Goal: Information Seeking & Learning: Learn about a topic

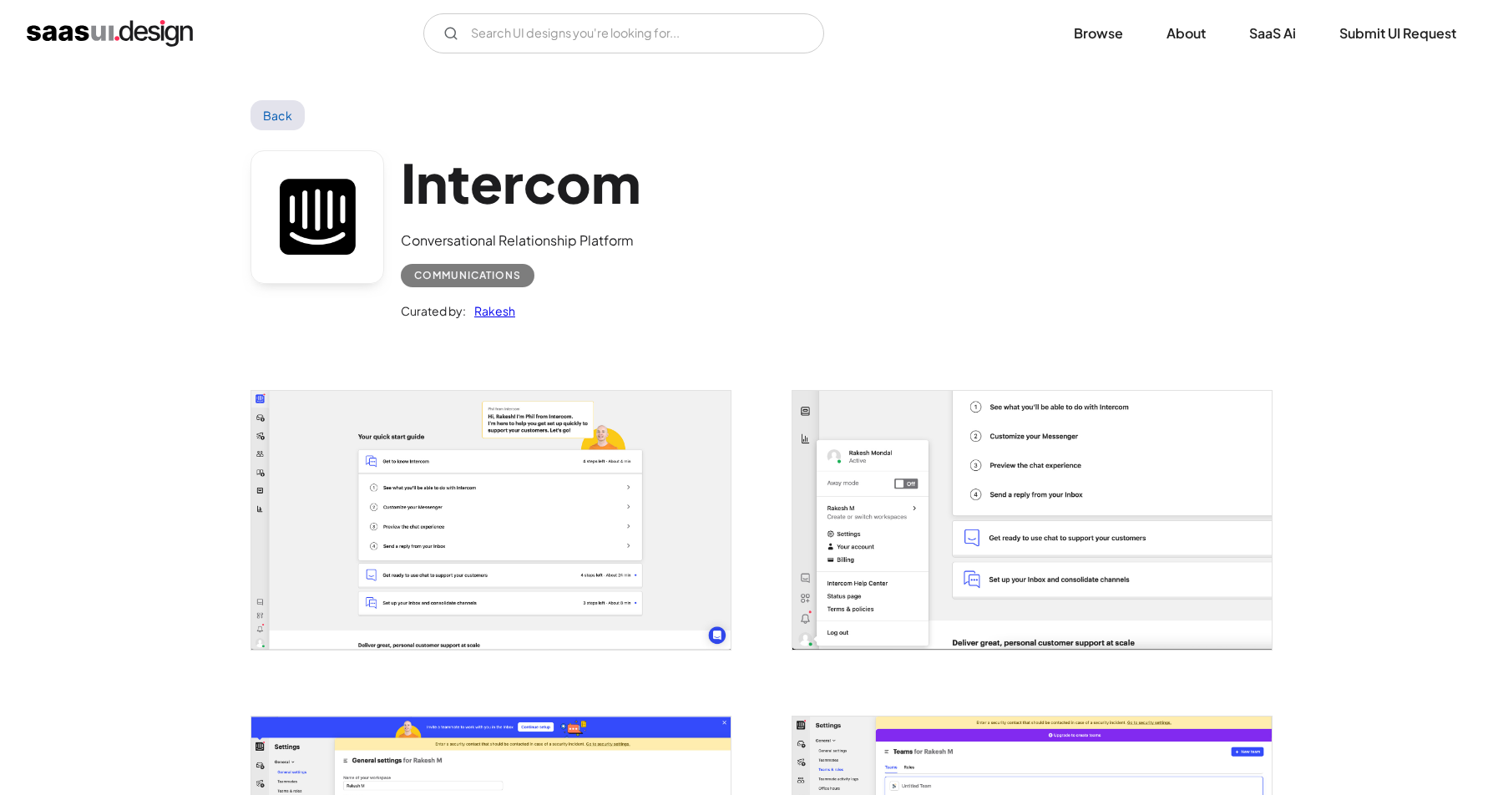
click at [137, 40] on img "home" at bounding box center [110, 33] width 166 height 27
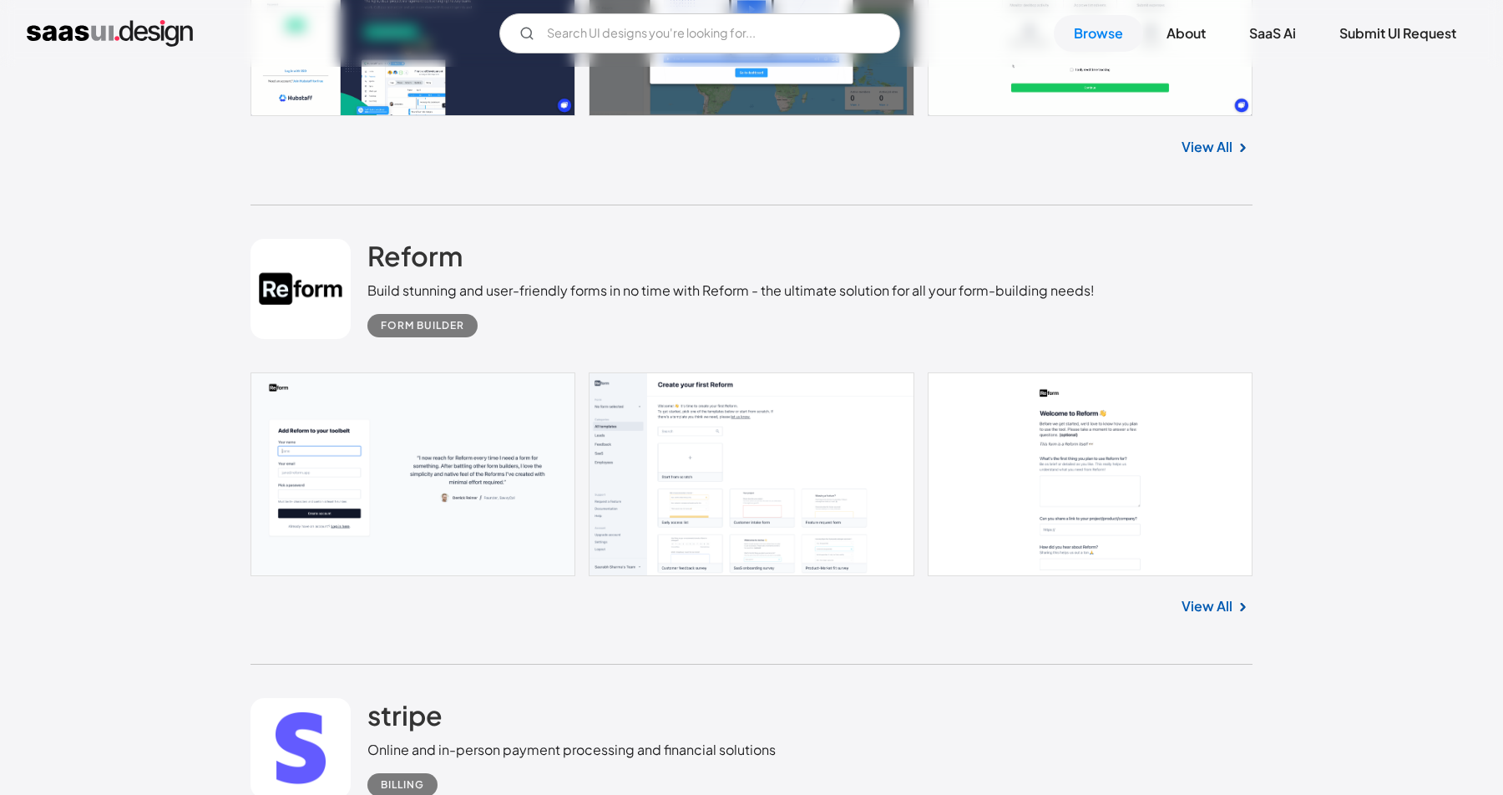
scroll to position [816, 0]
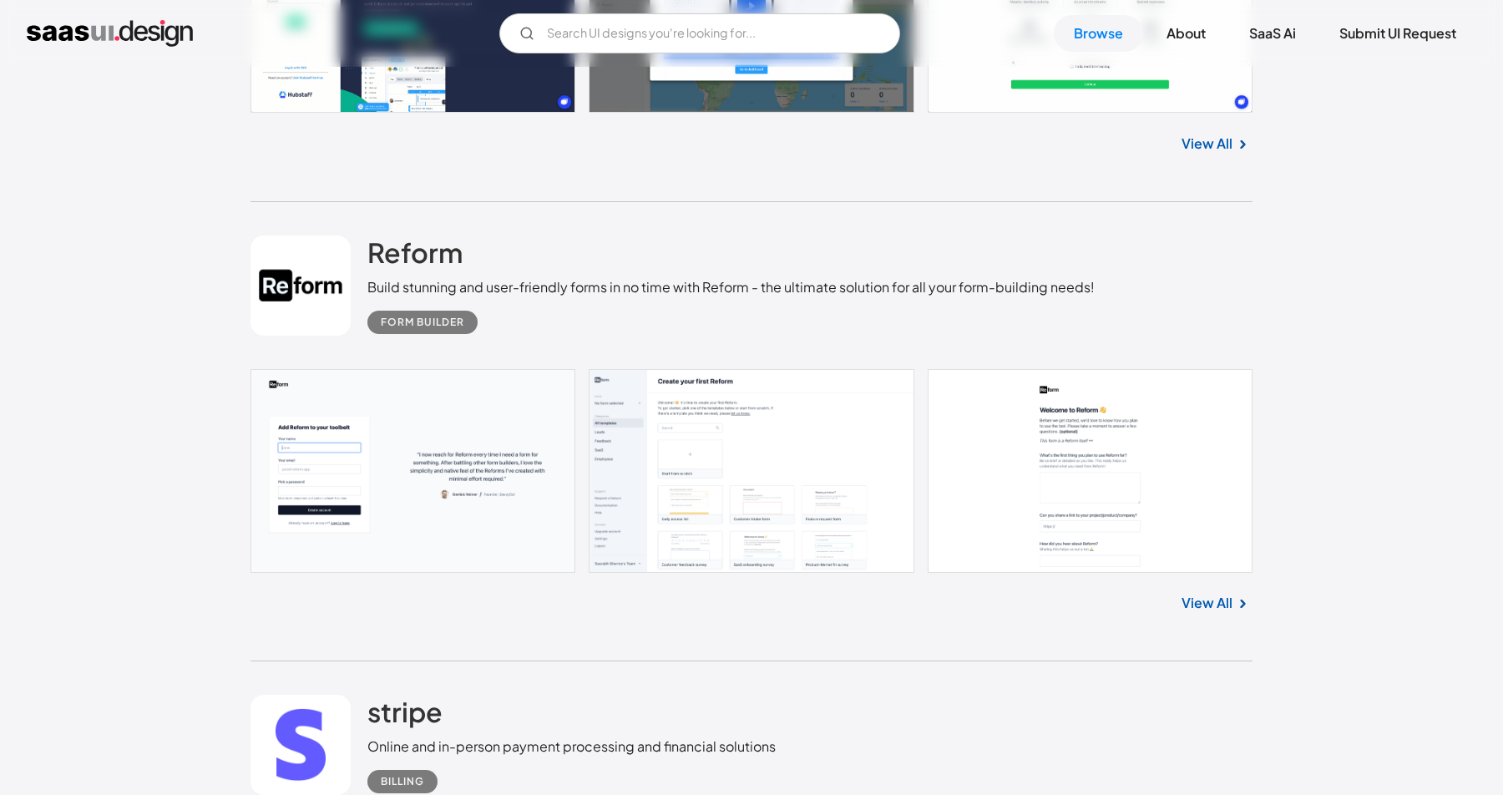
click at [664, 461] on link at bounding box center [752, 471] width 1002 height 204
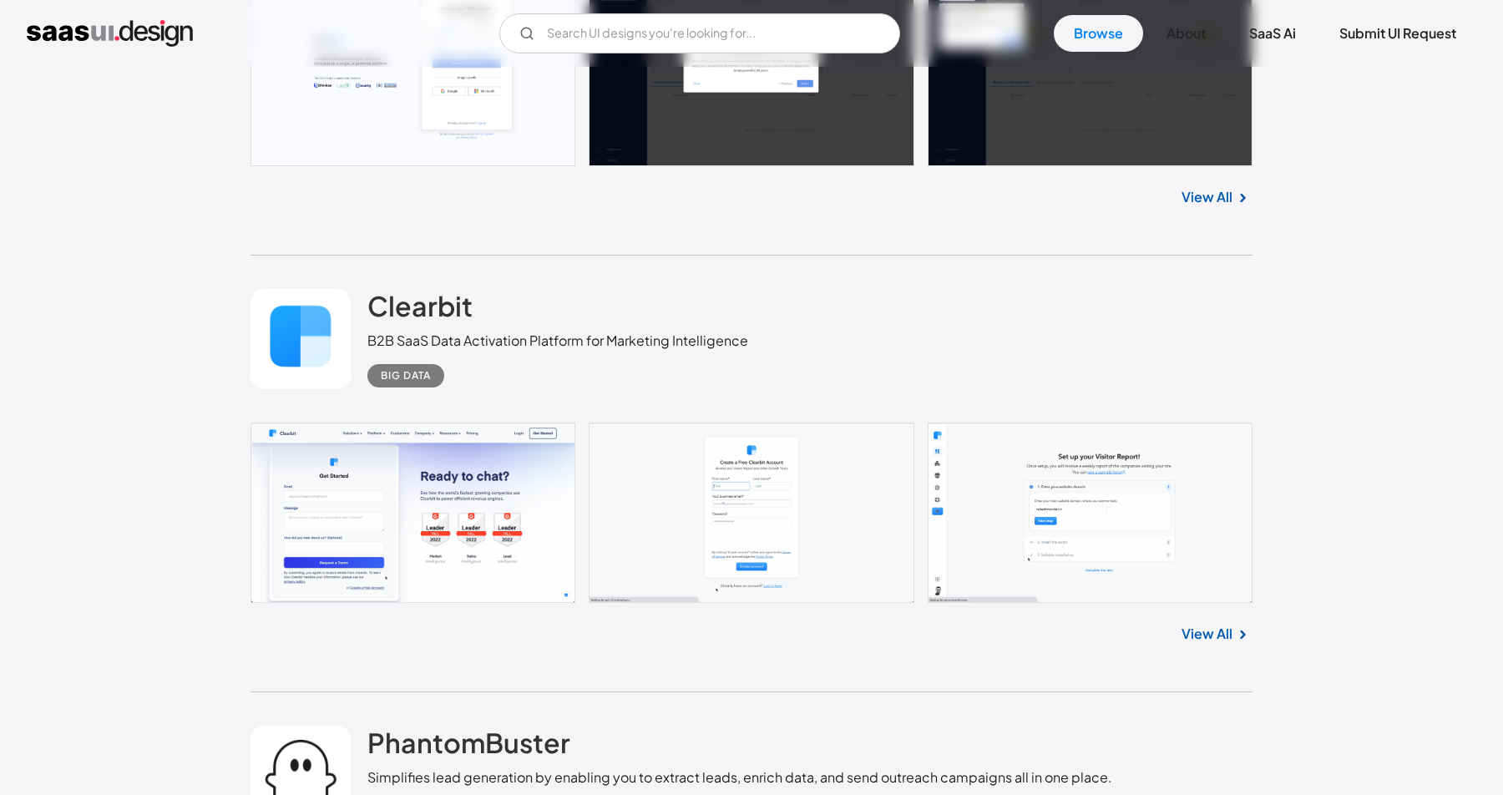
scroll to position [2849, 0]
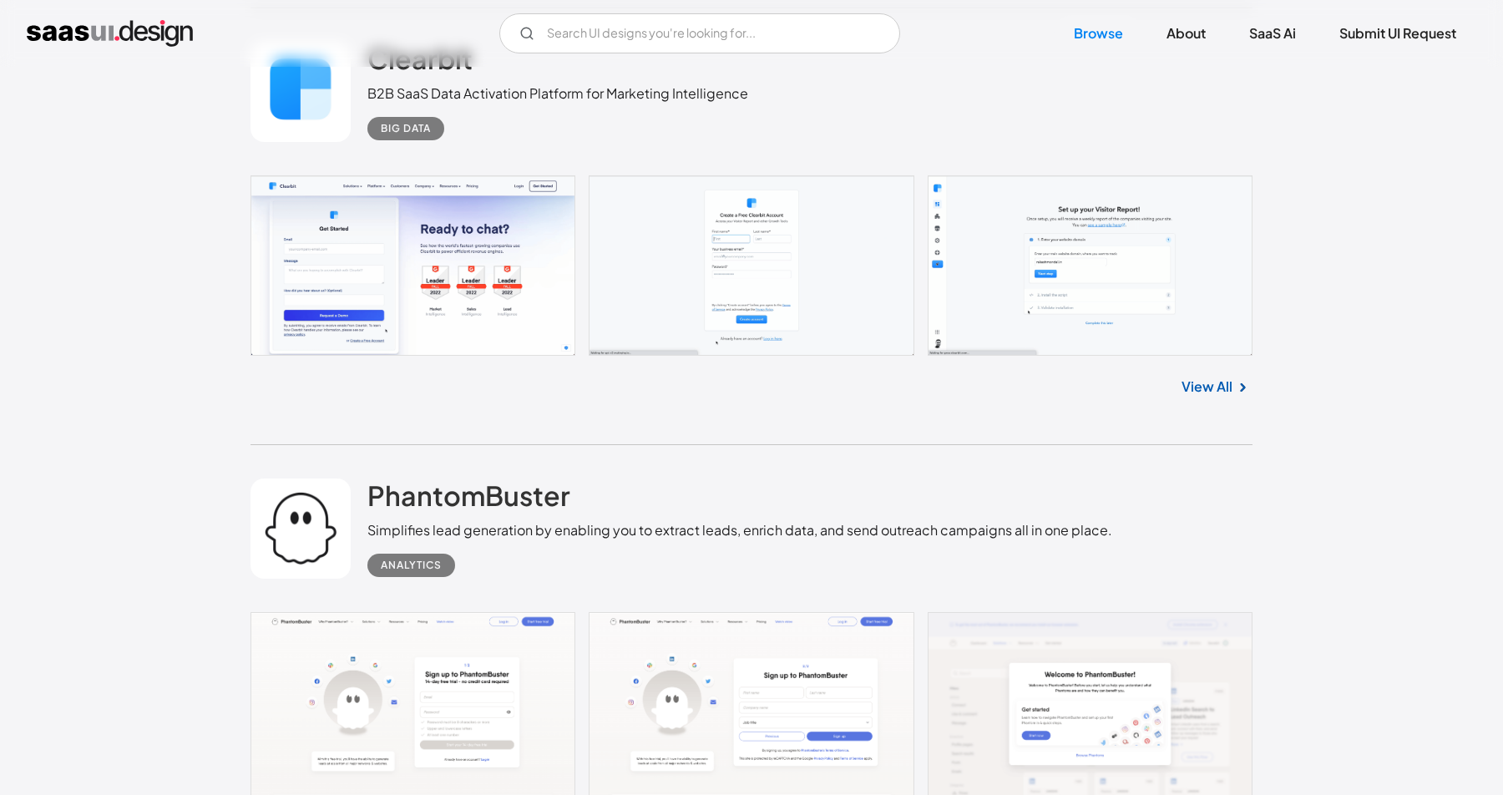
click at [978, 266] on link at bounding box center [752, 265] width 1002 height 180
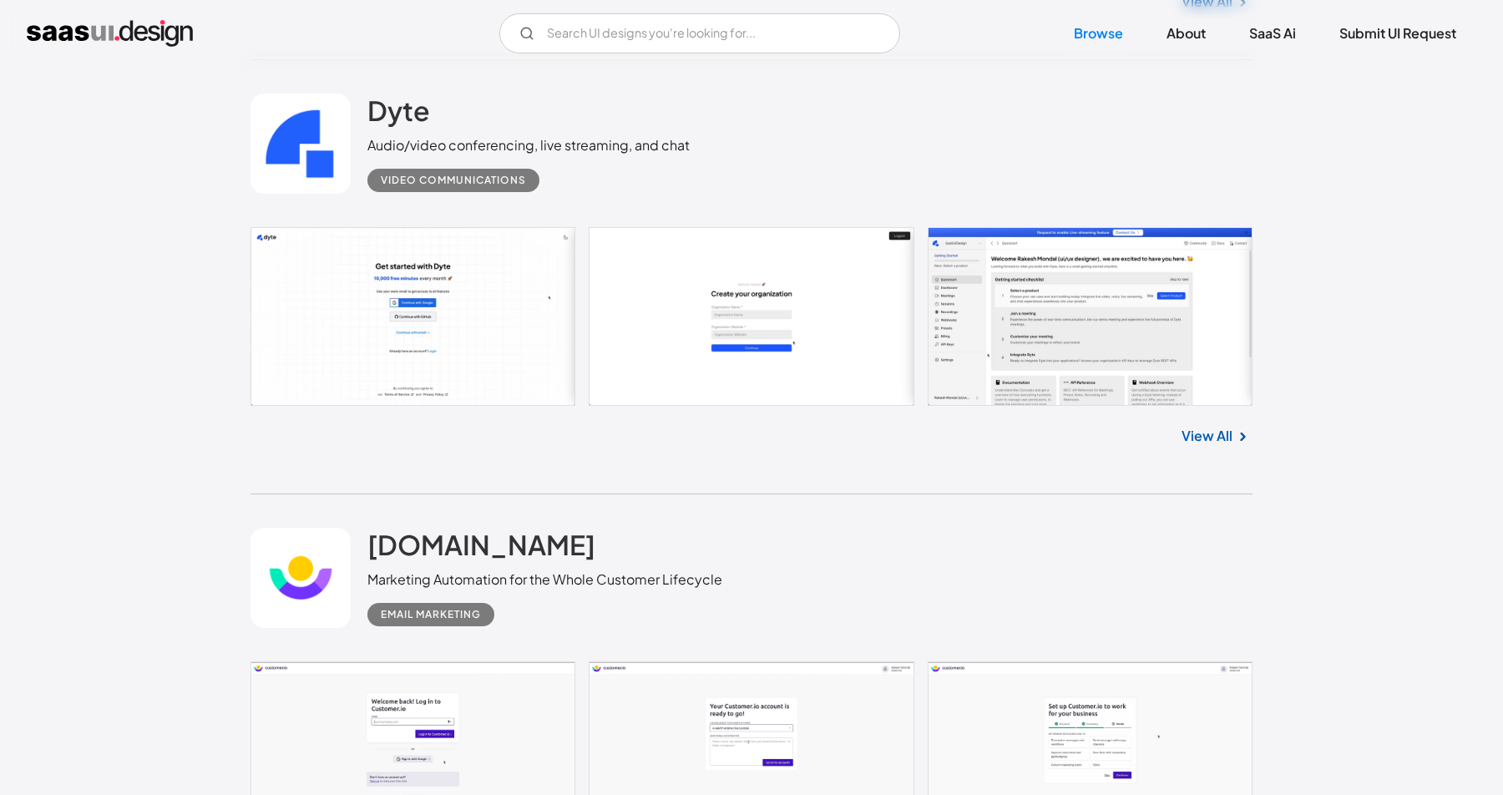
scroll to position [4608, 0]
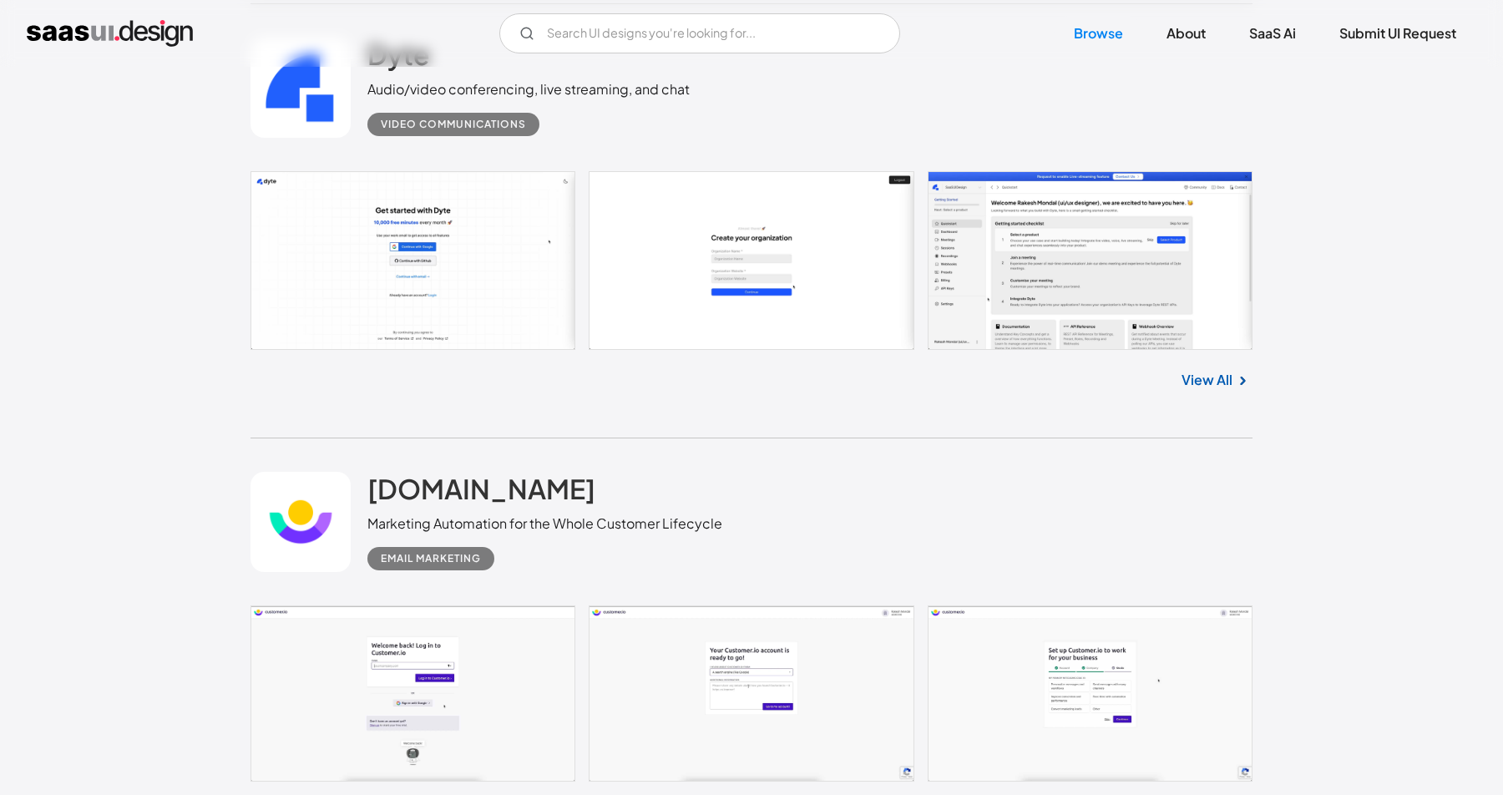
click at [953, 311] on link at bounding box center [752, 260] width 1002 height 179
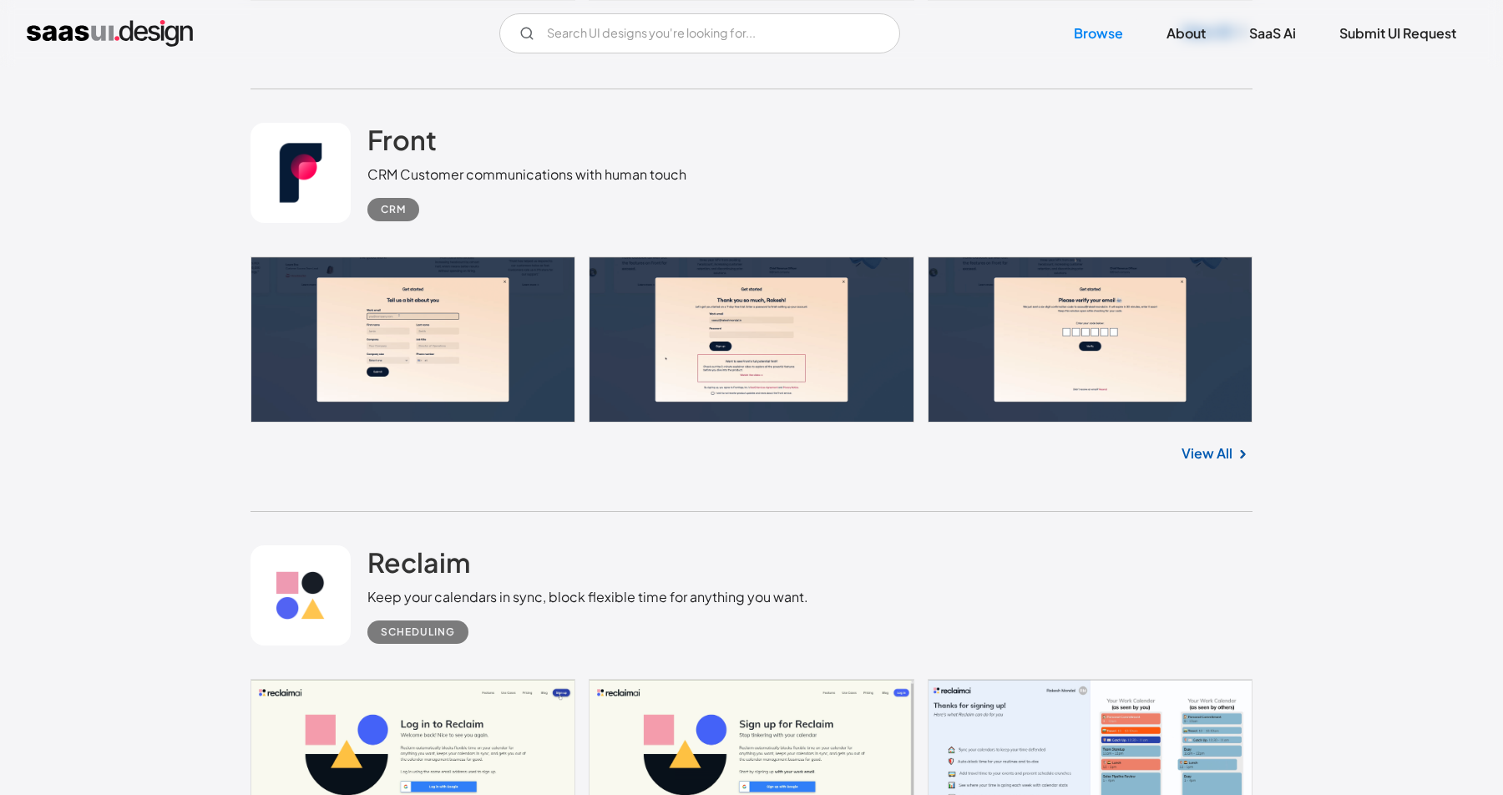
scroll to position [13729, 0]
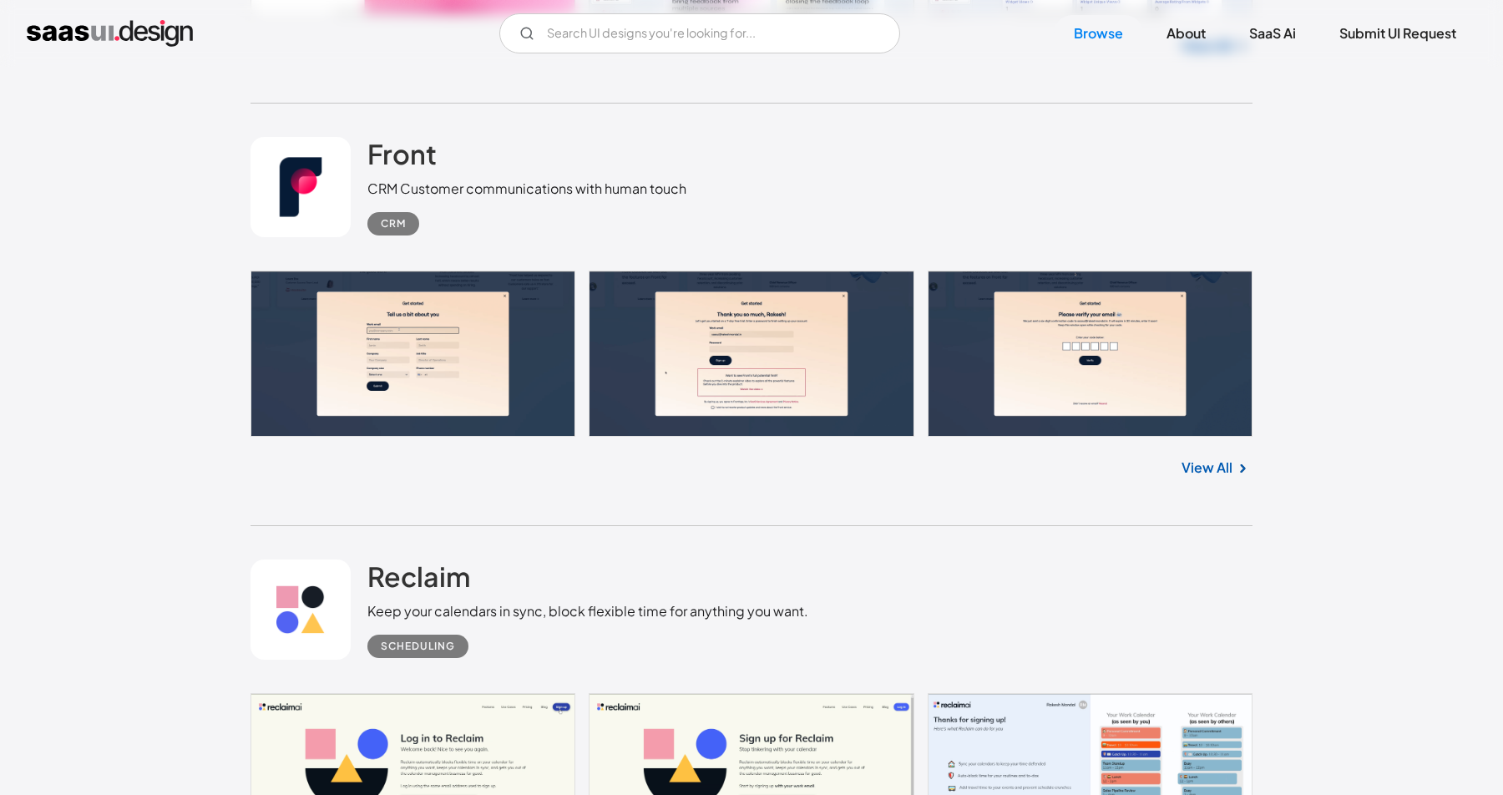
click at [1197, 477] on link "View All" at bounding box center [1207, 468] width 51 height 20
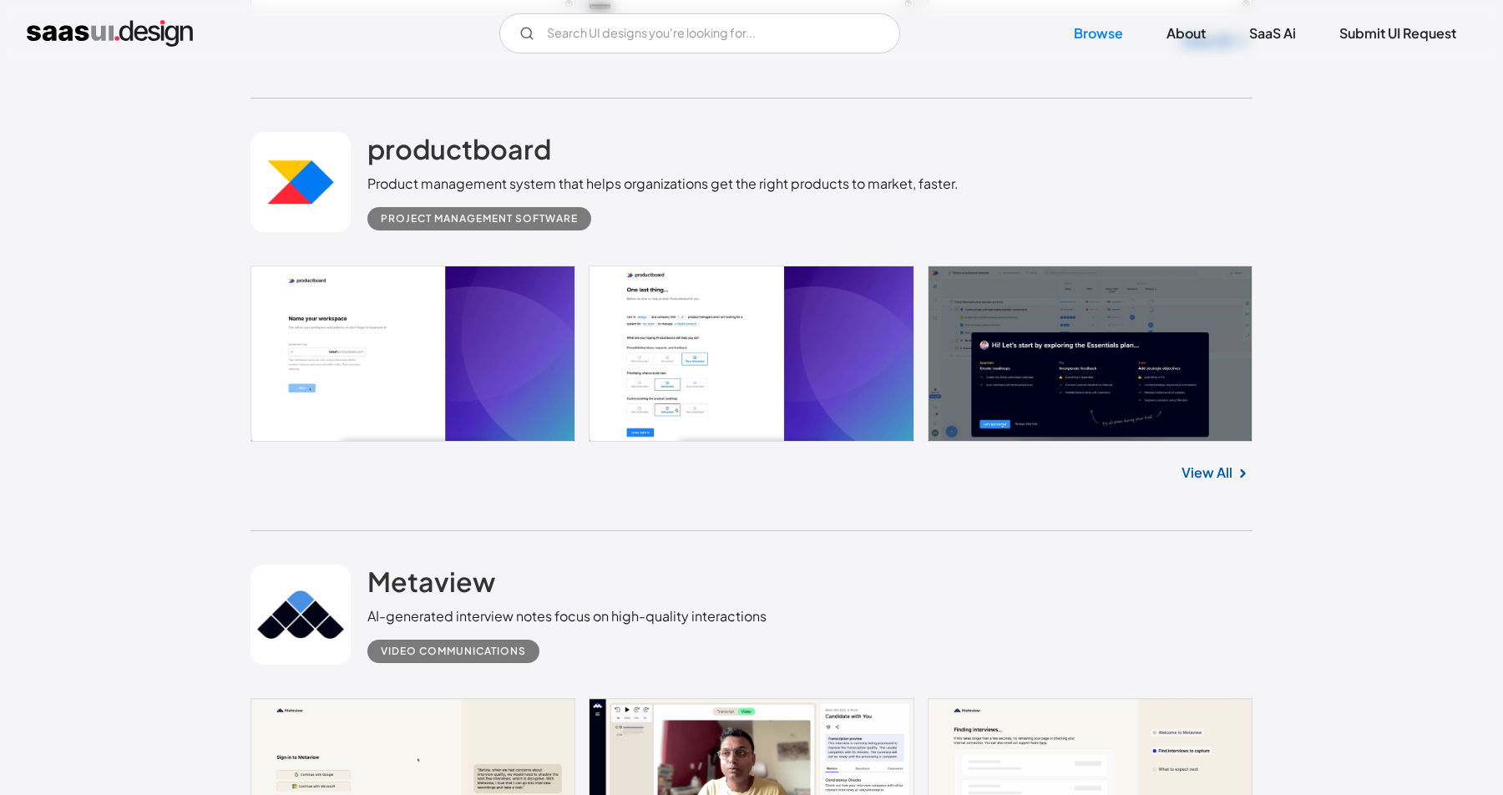
scroll to position [25443, 0]
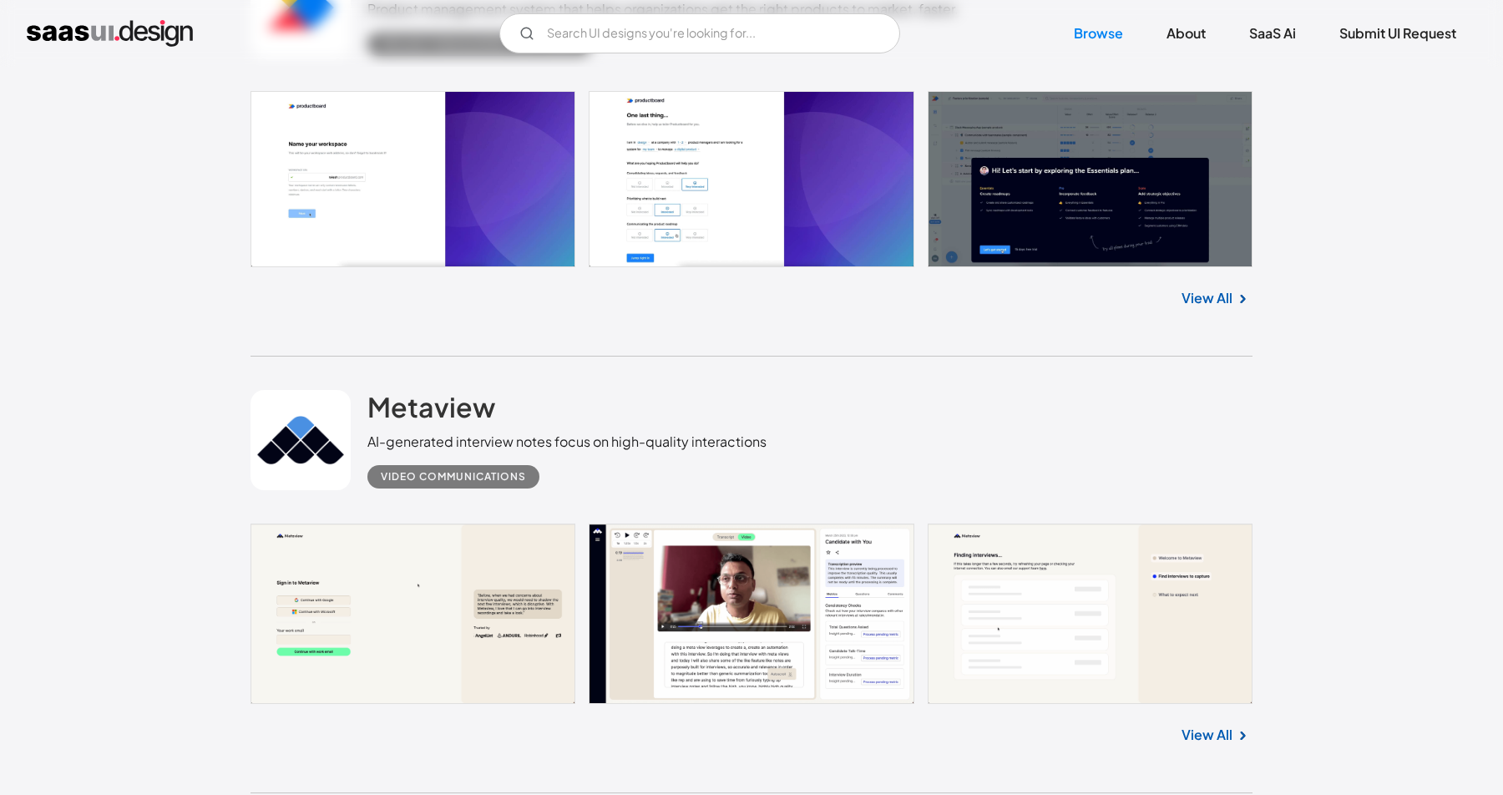
click at [767, 611] on link at bounding box center [752, 614] width 1002 height 180
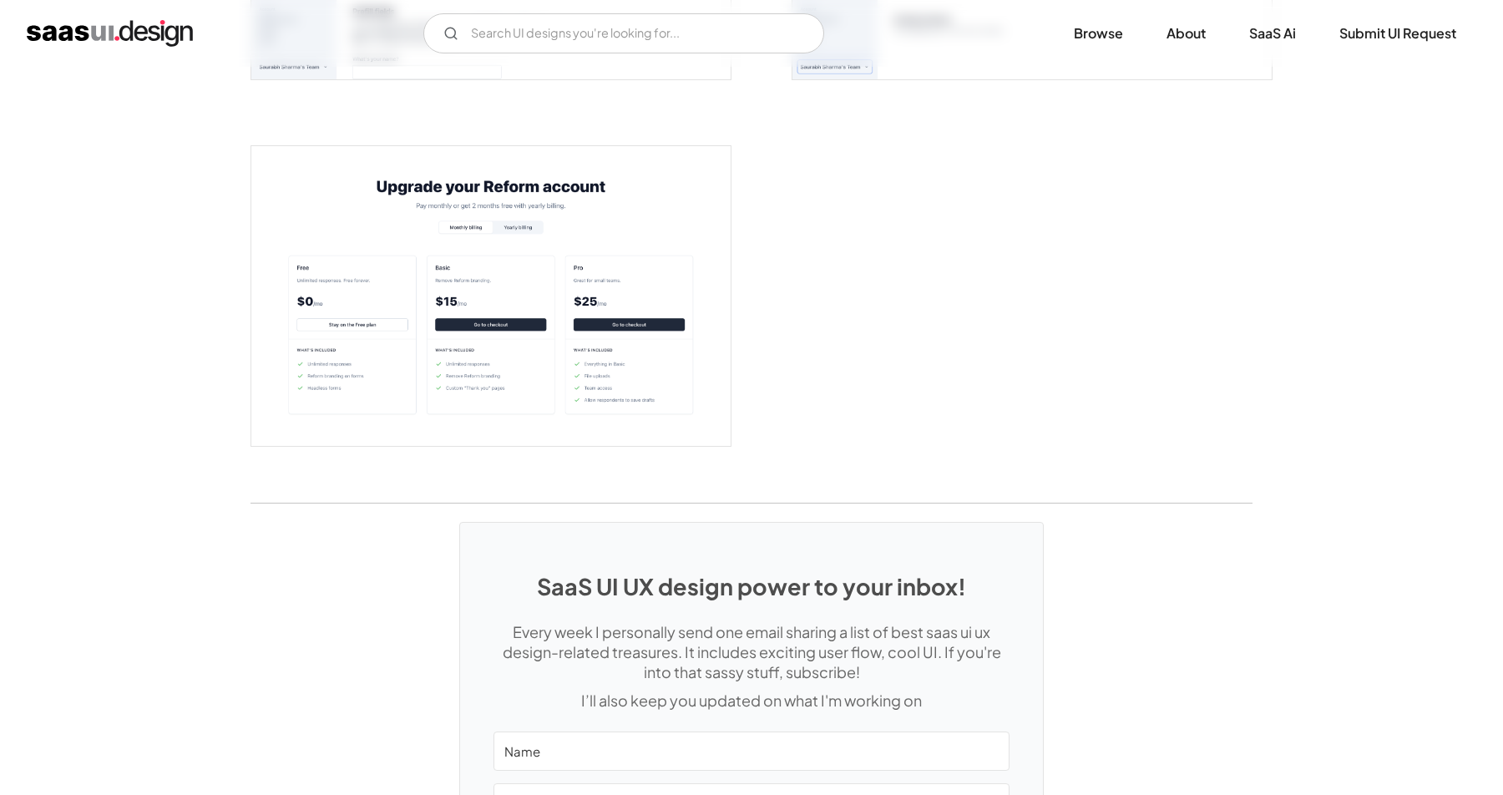
scroll to position [3793, 0]
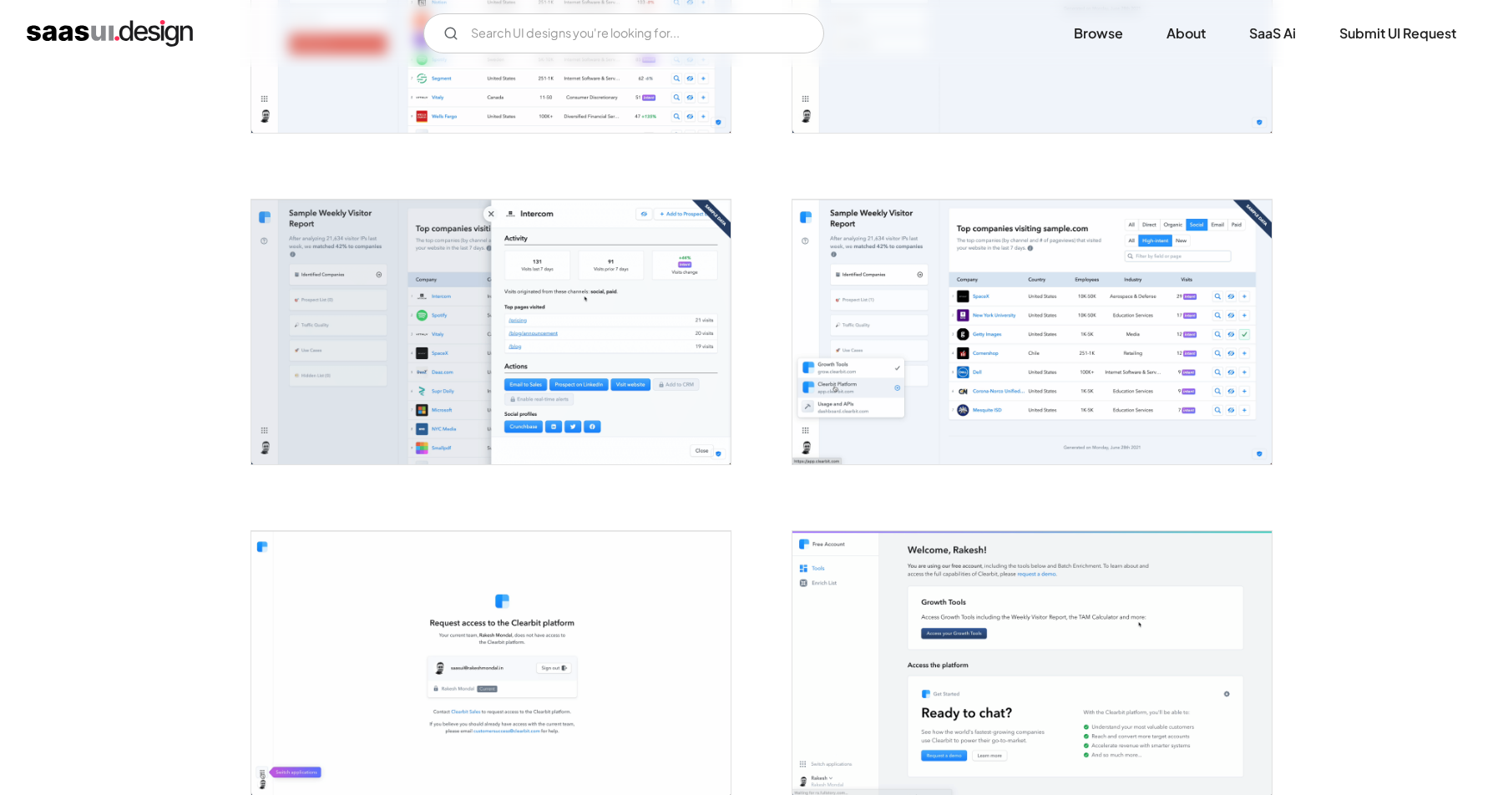
scroll to position [1736, 0]
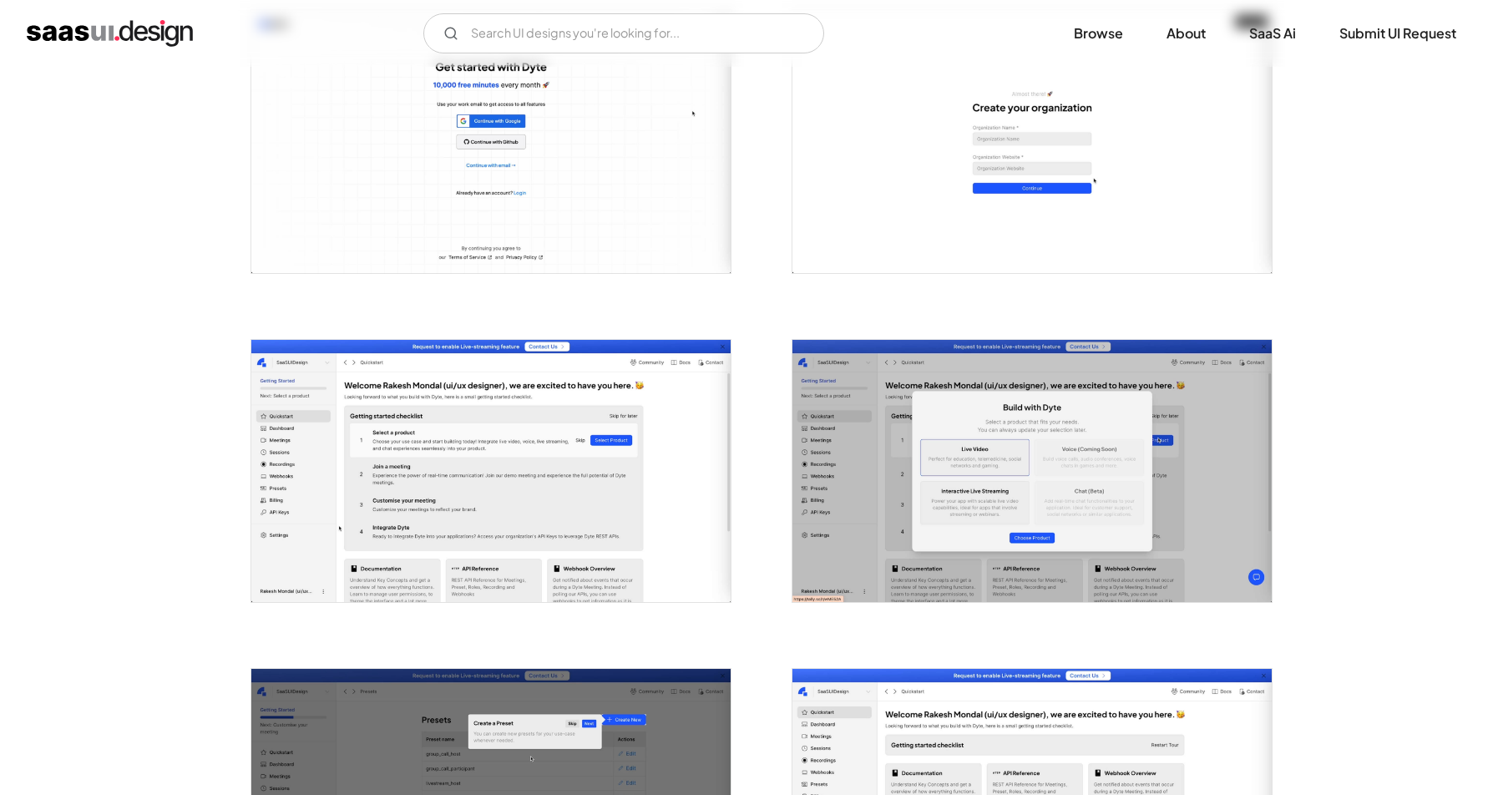
scroll to position [446, 0]
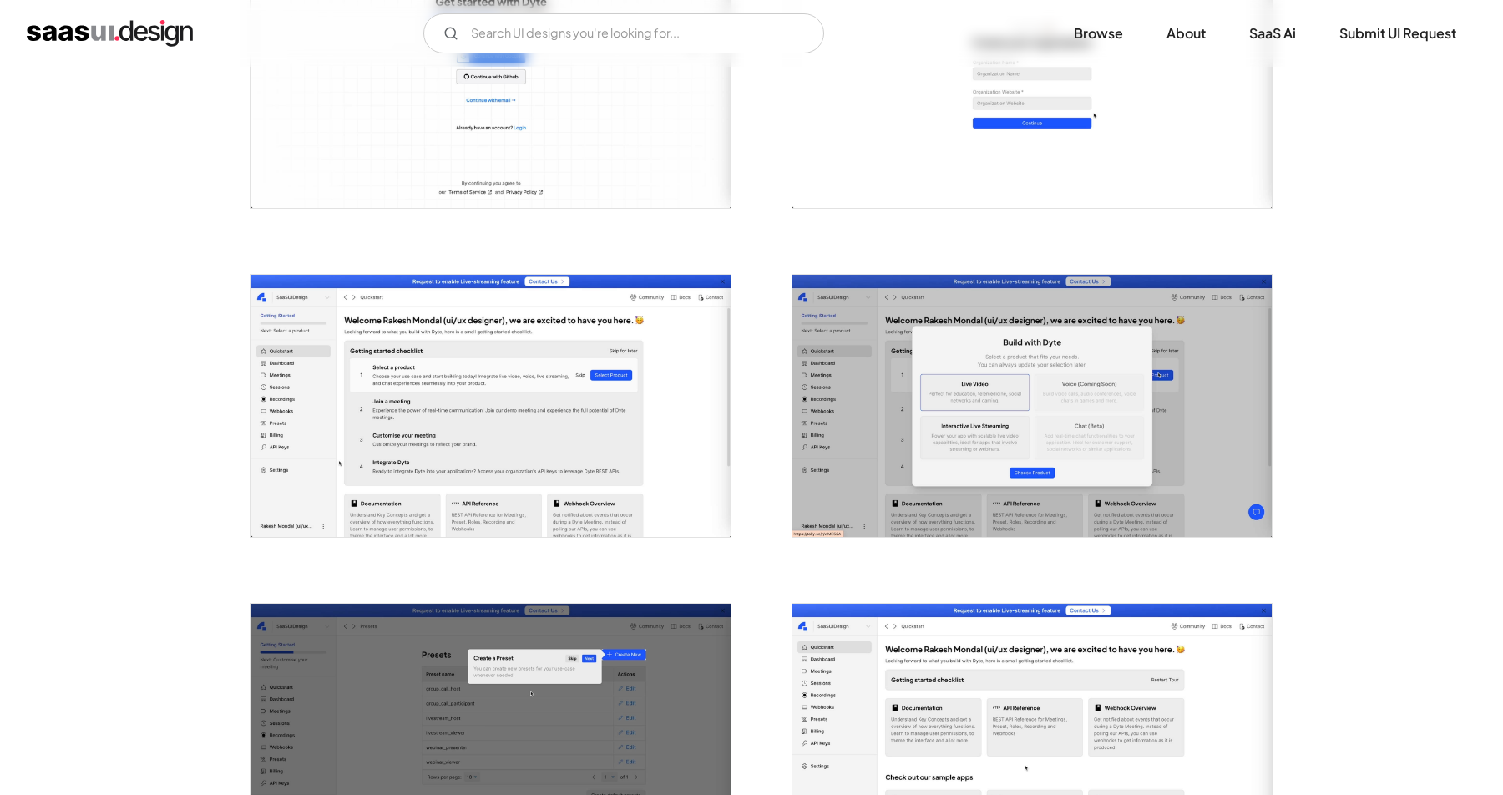
click at [671, 488] on img "open lightbox" at bounding box center [490, 406] width 479 height 262
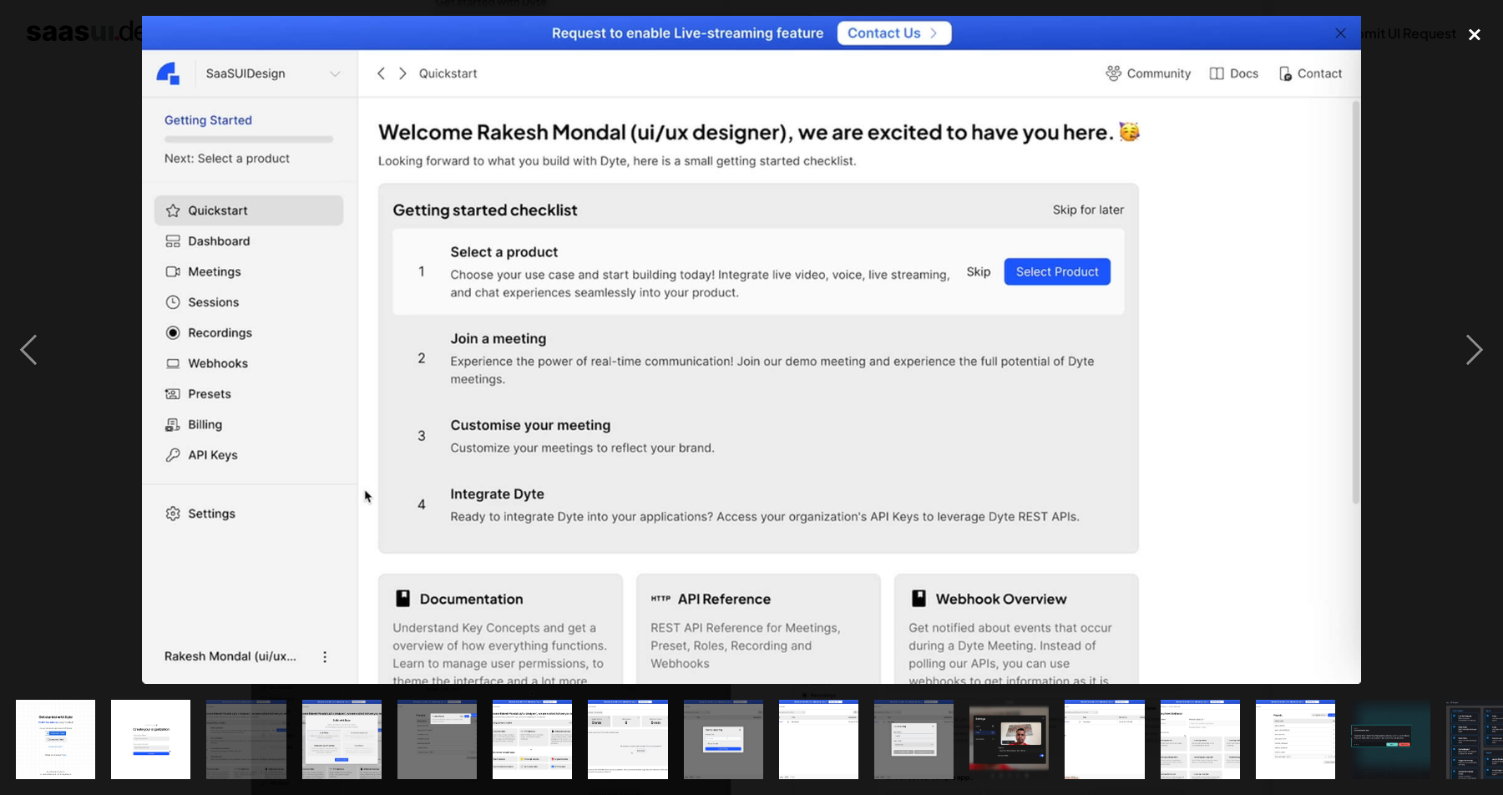
click at [1480, 29] on div "close lightbox" at bounding box center [1474, 34] width 57 height 37
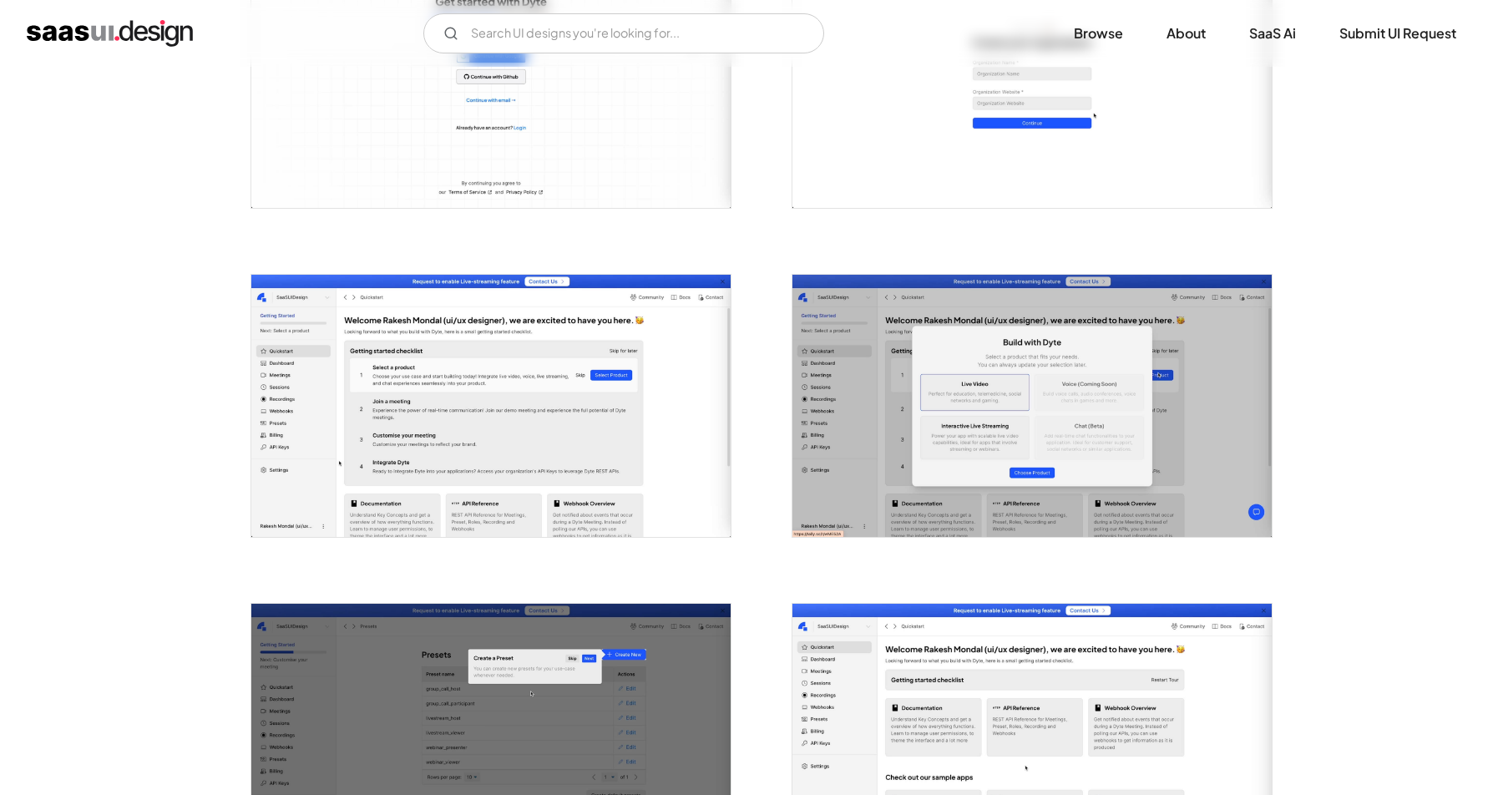
scroll to position [1154, 0]
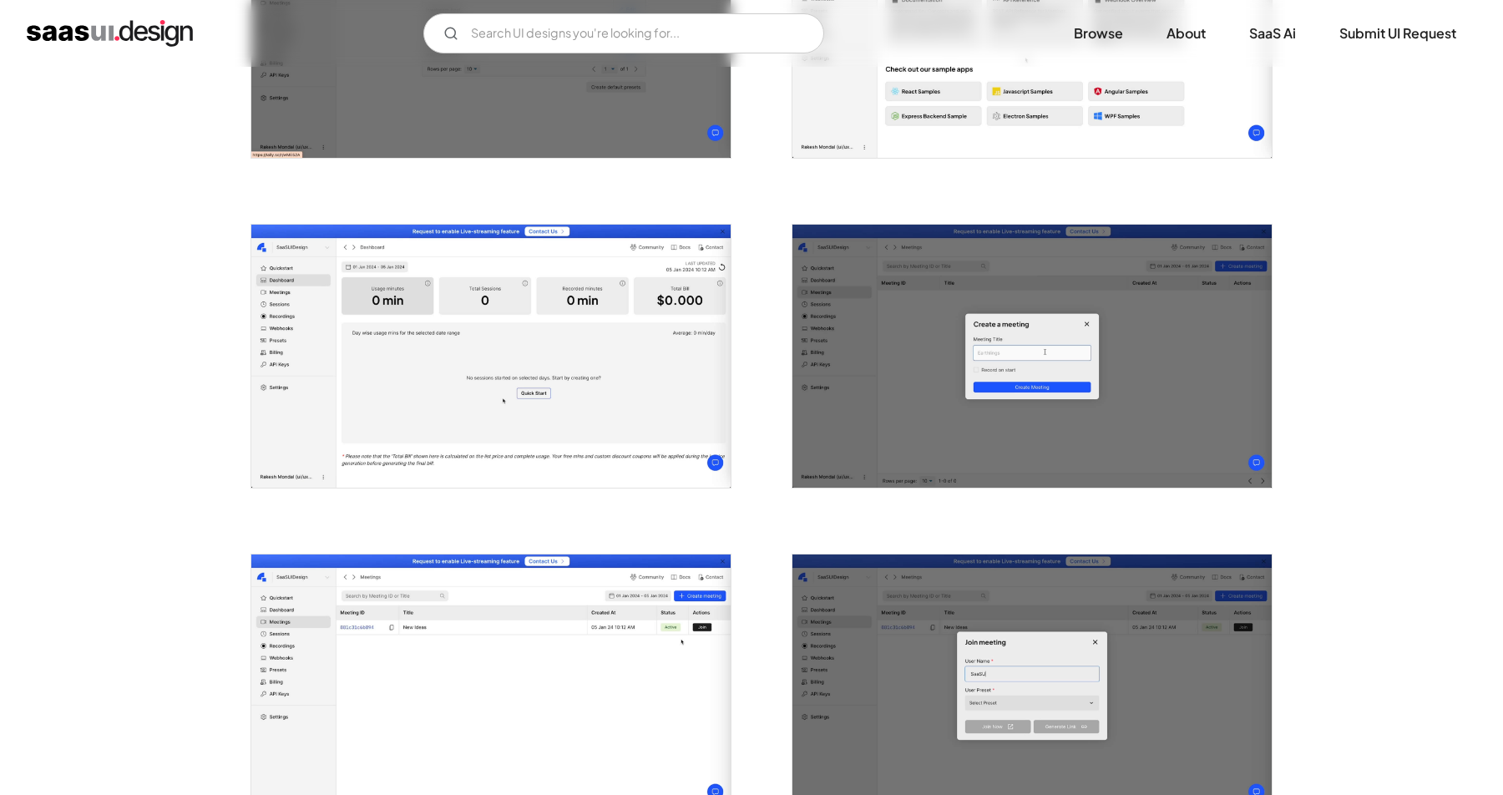
click at [690, 407] on img "open lightbox" at bounding box center [490, 356] width 479 height 262
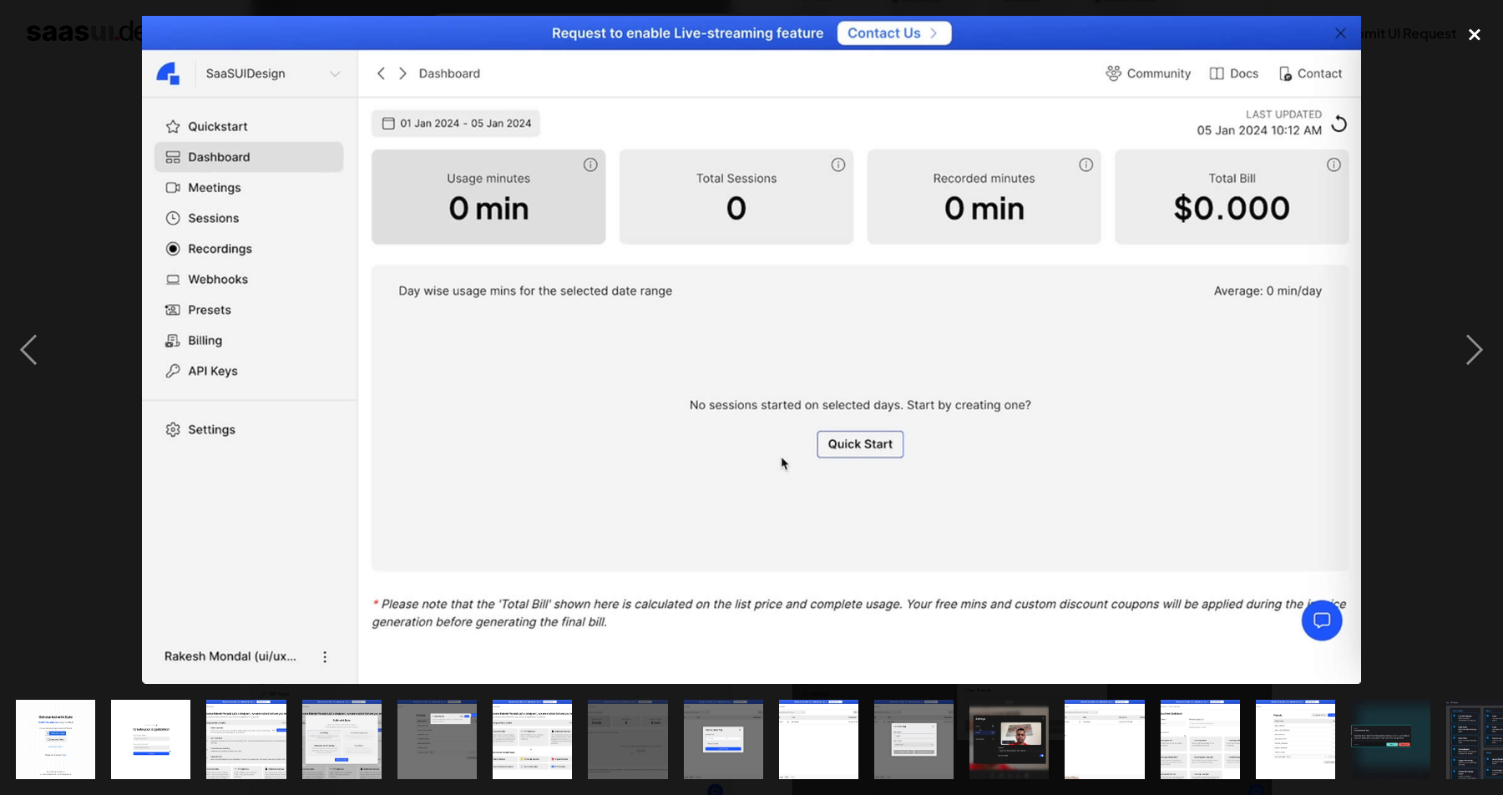
click at [1481, 40] on div "close lightbox" at bounding box center [1474, 34] width 57 height 37
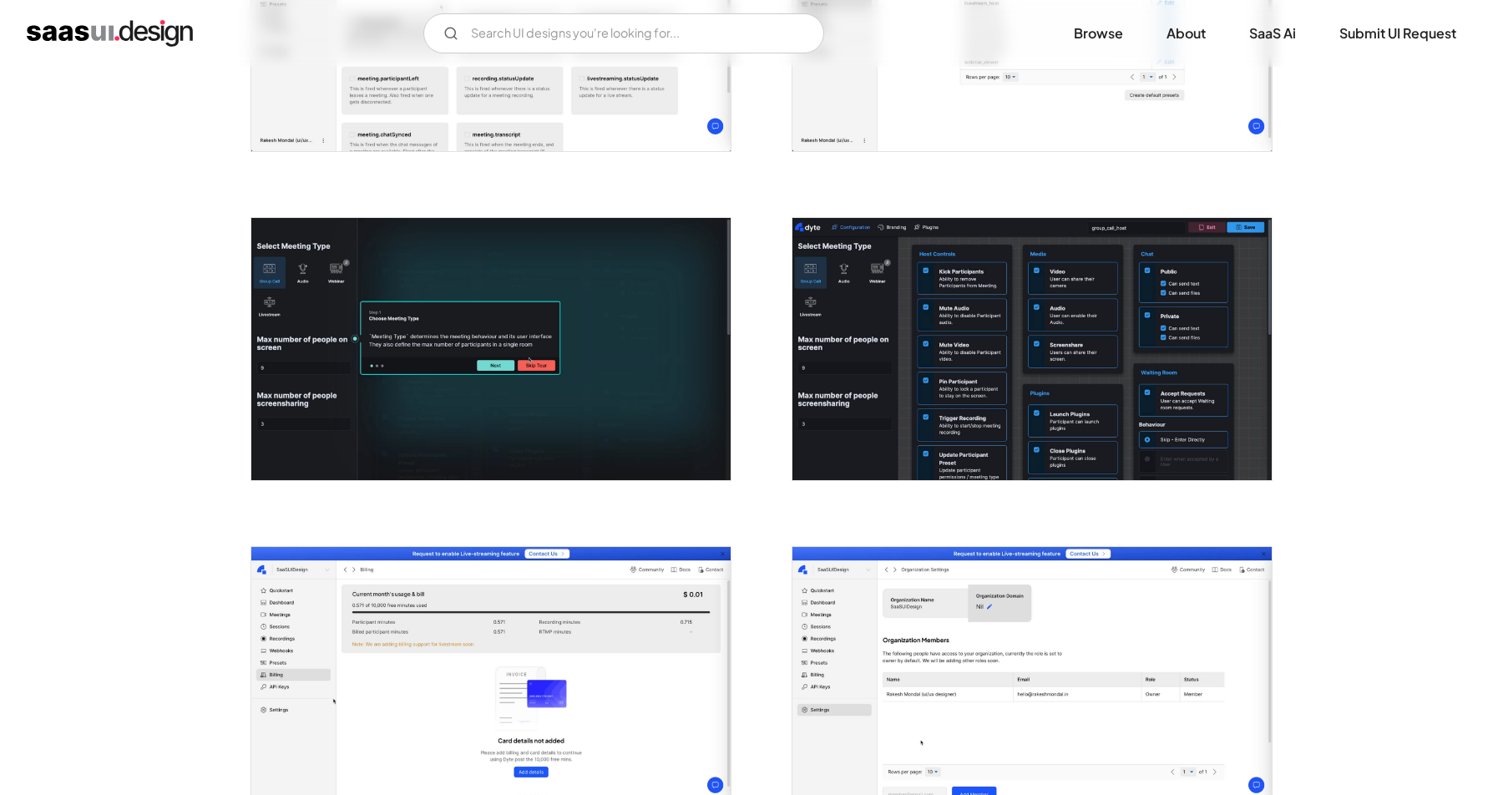
scroll to position [2128, 0]
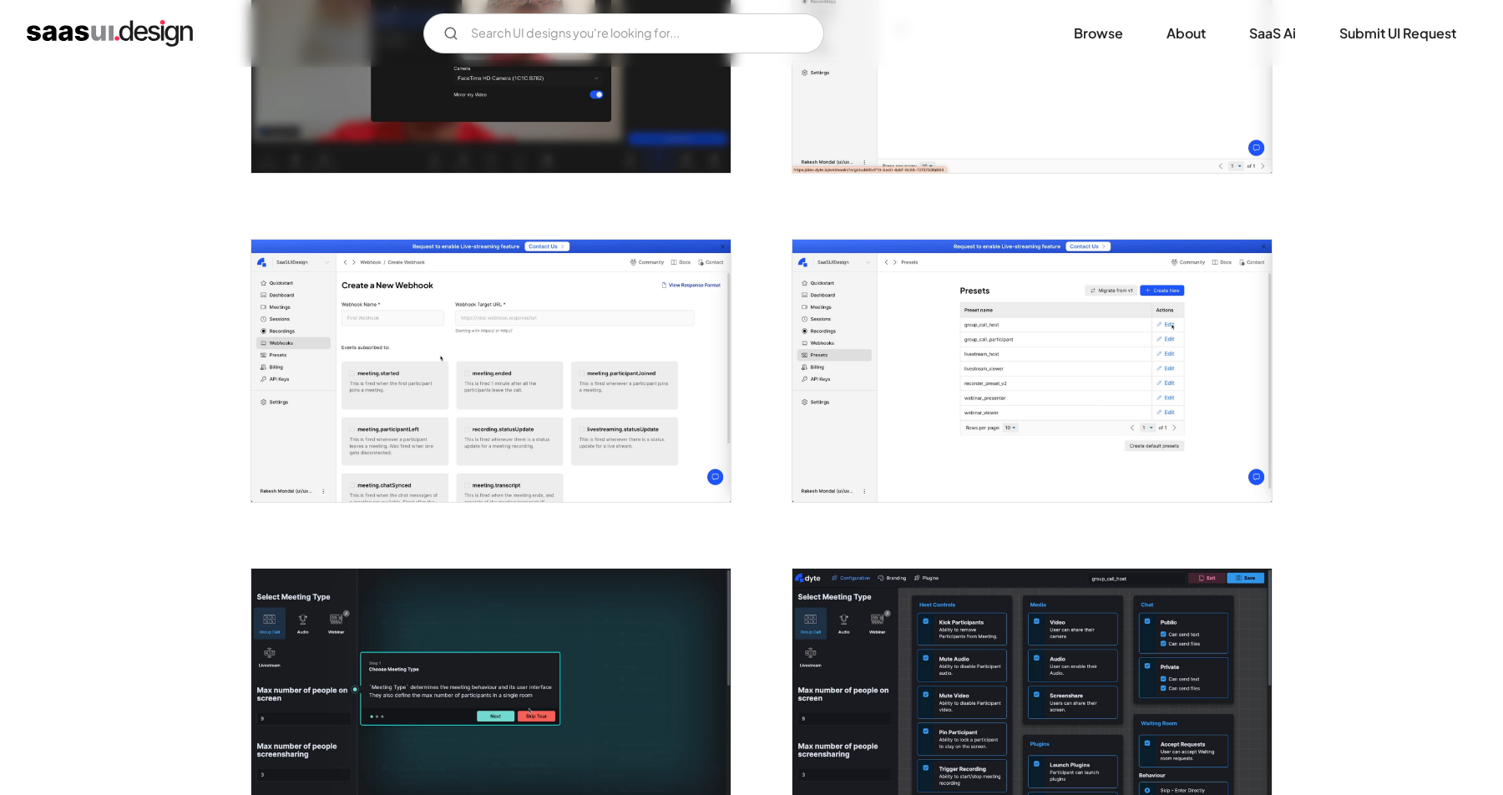
click at [569, 101] on img "open lightbox" at bounding box center [490, 41] width 479 height 262
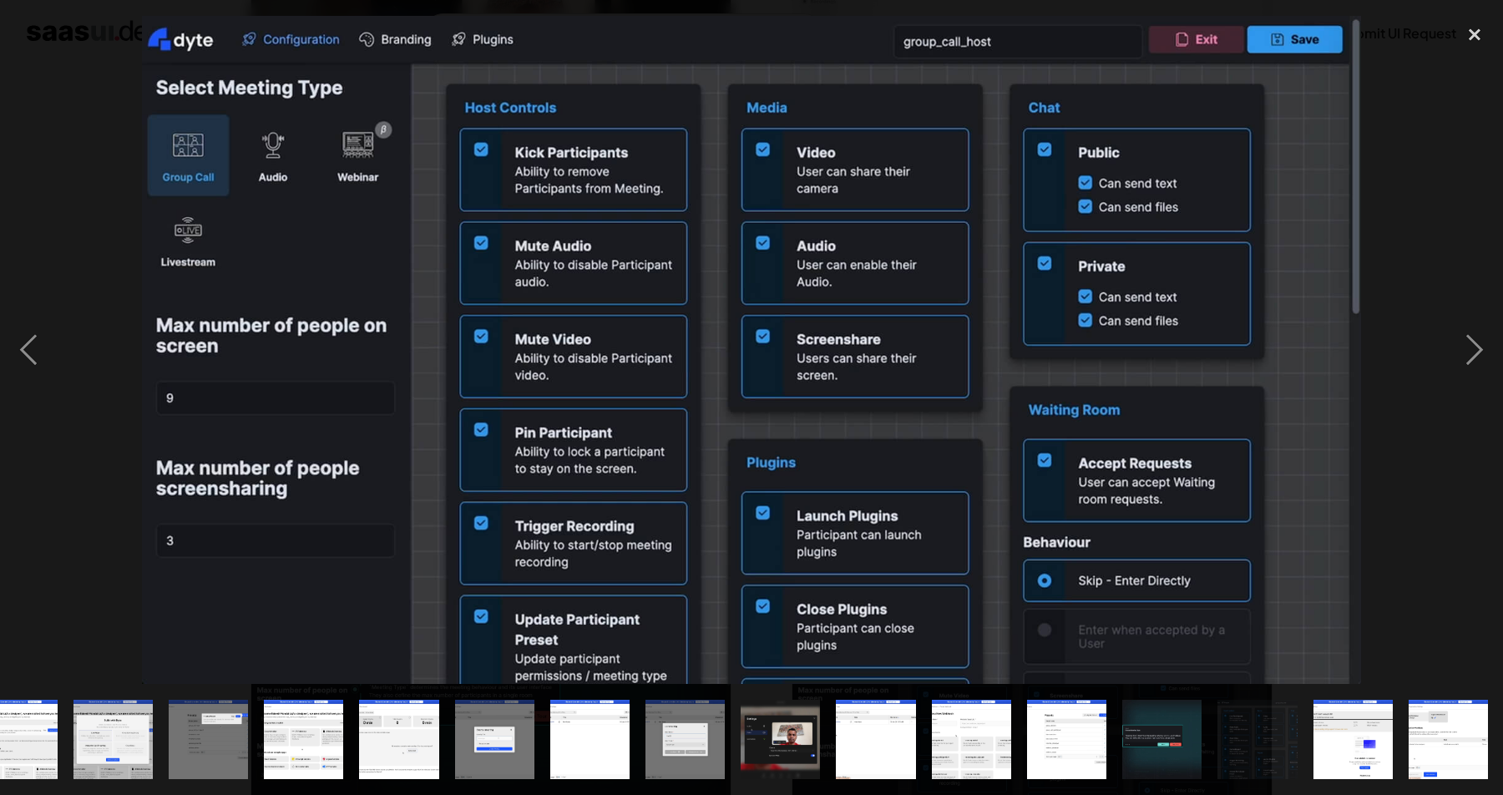
scroll to position [0, 230]
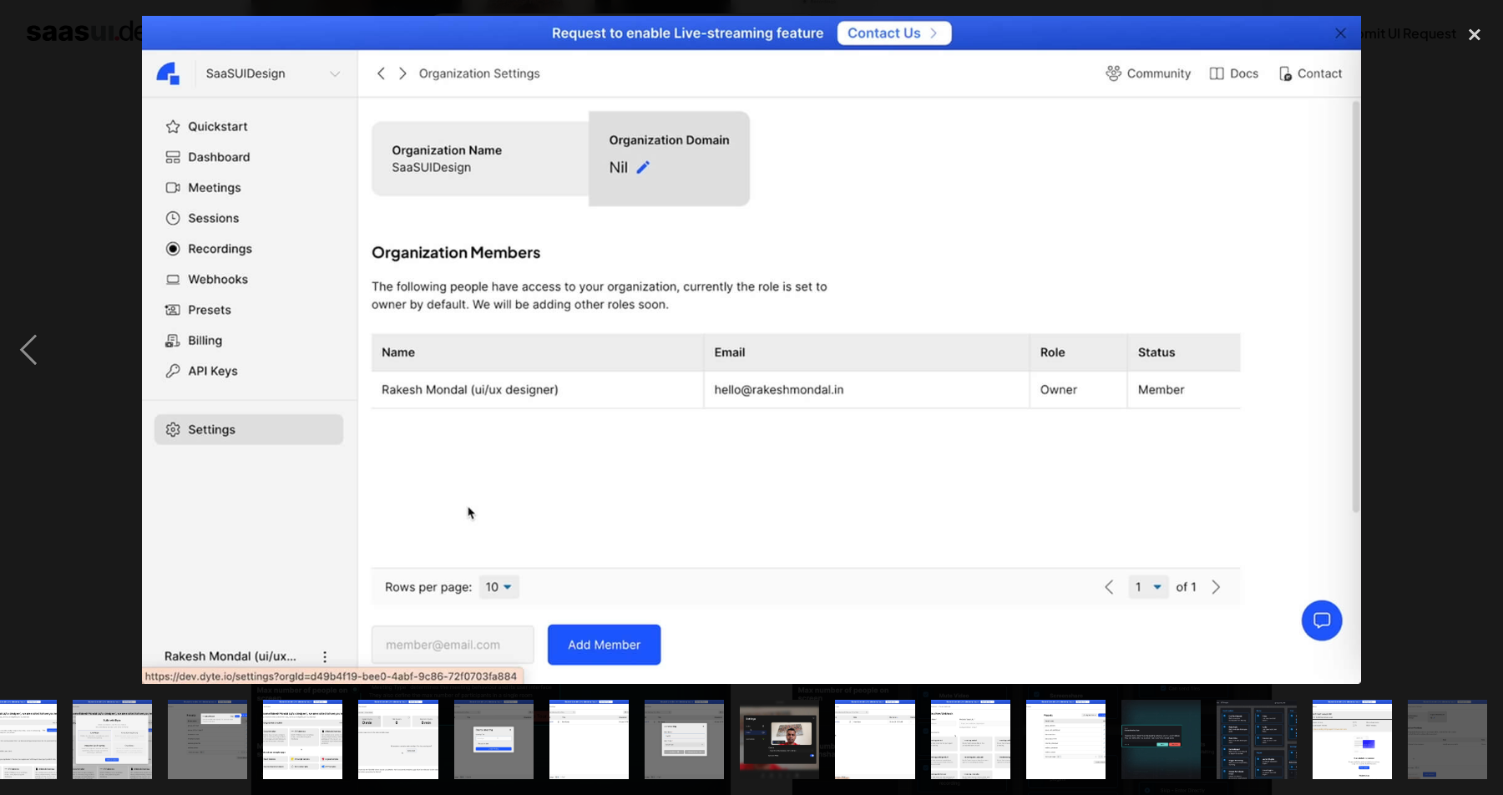
click at [1477, 194] on div "next image" at bounding box center [1474, 350] width 57 height 668
click at [1480, 38] on div "close lightbox" at bounding box center [1474, 34] width 57 height 37
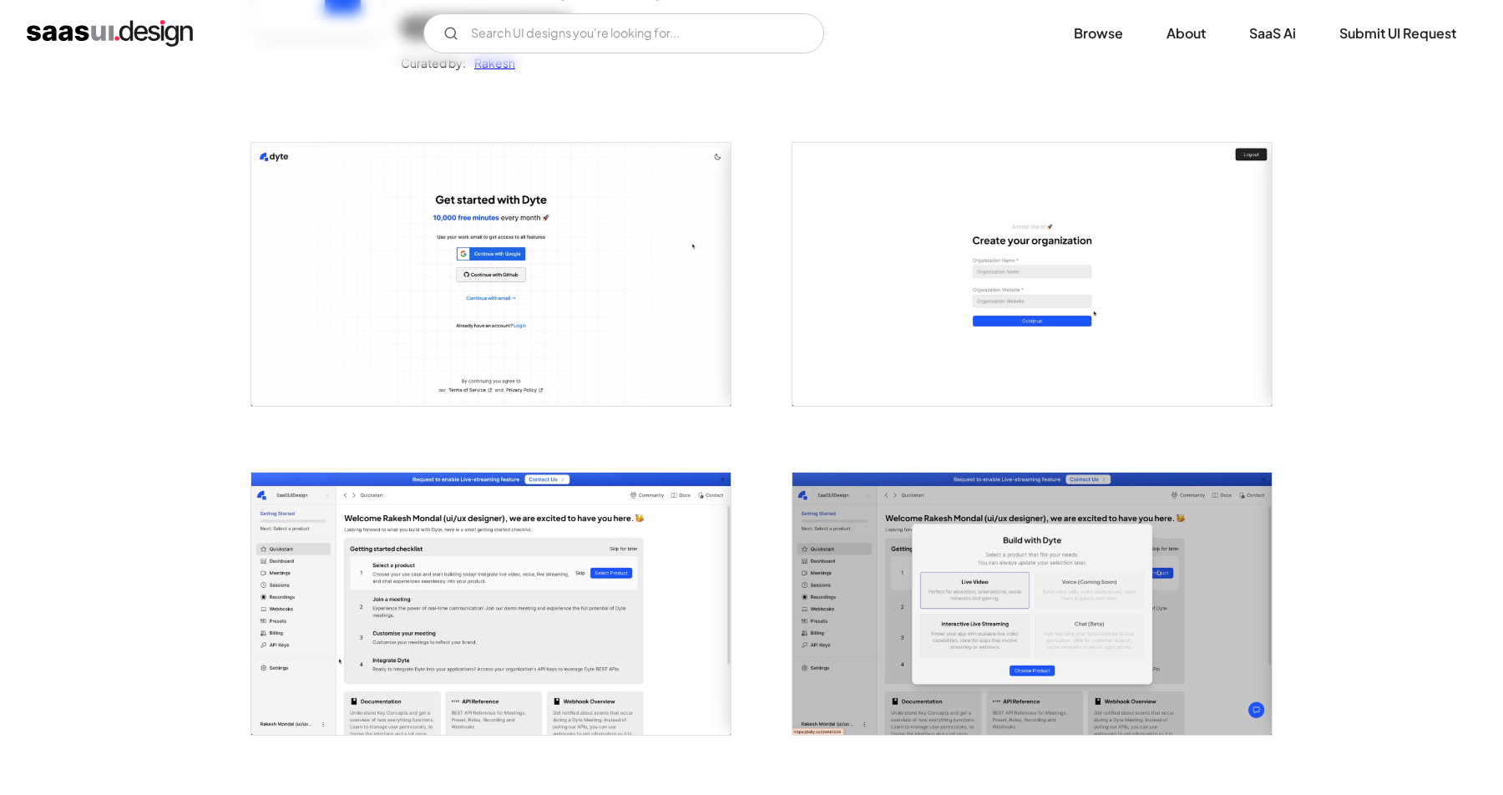
scroll to position [0, 0]
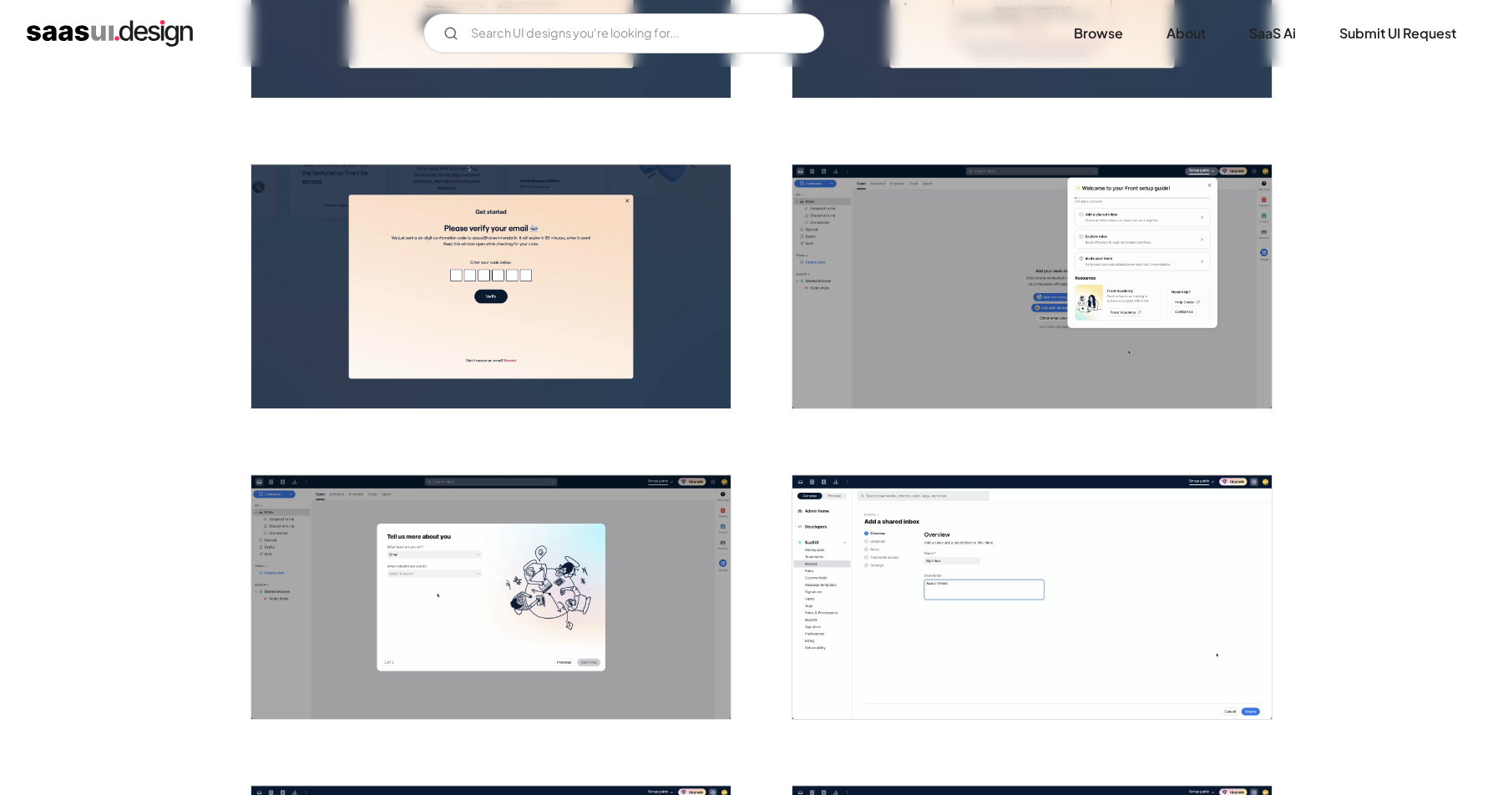
scroll to position [581, 0]
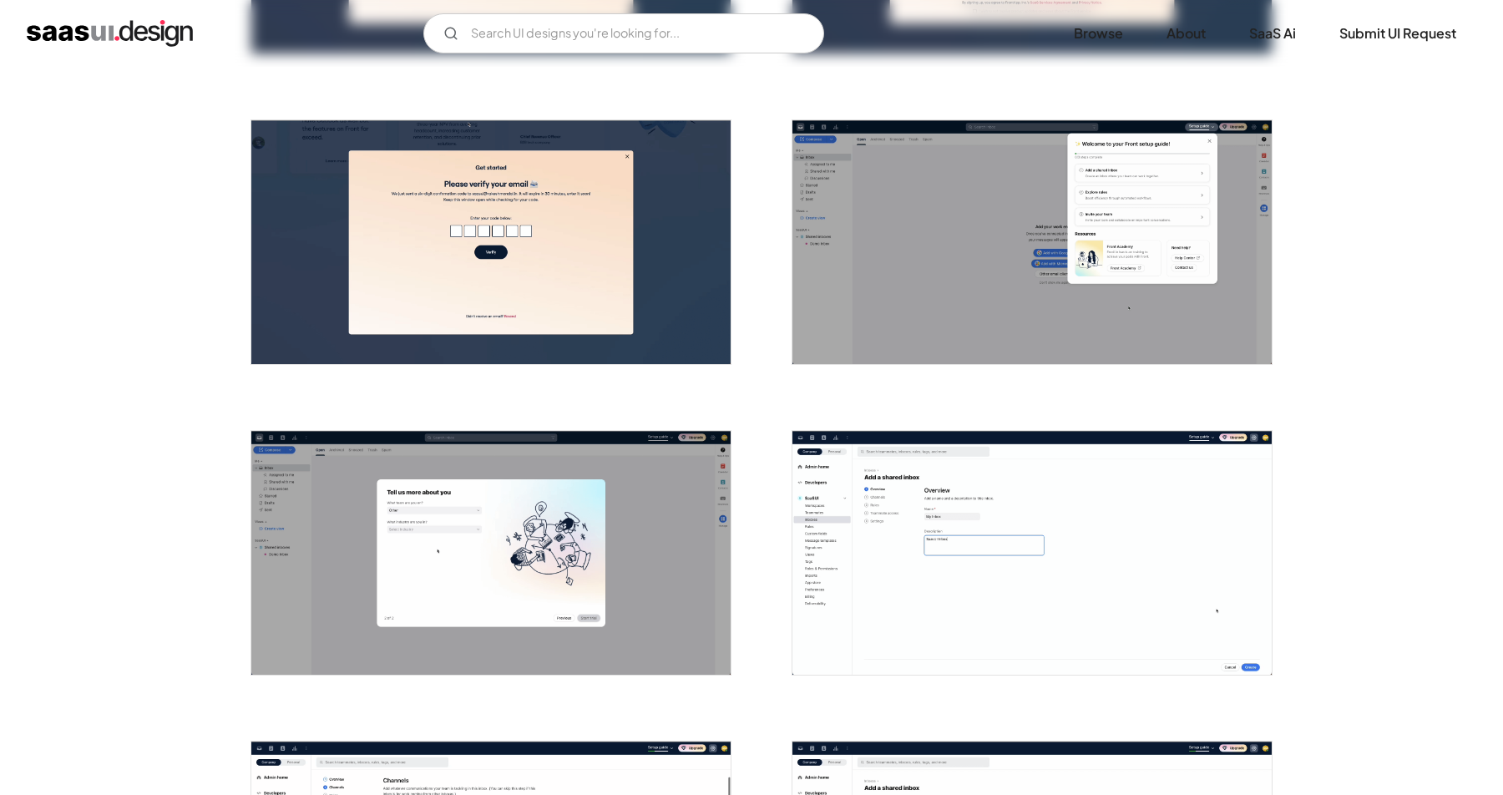
click at [938, 287] on img "open lightbox" at bounding box center [1031, 242] width 479 height 244
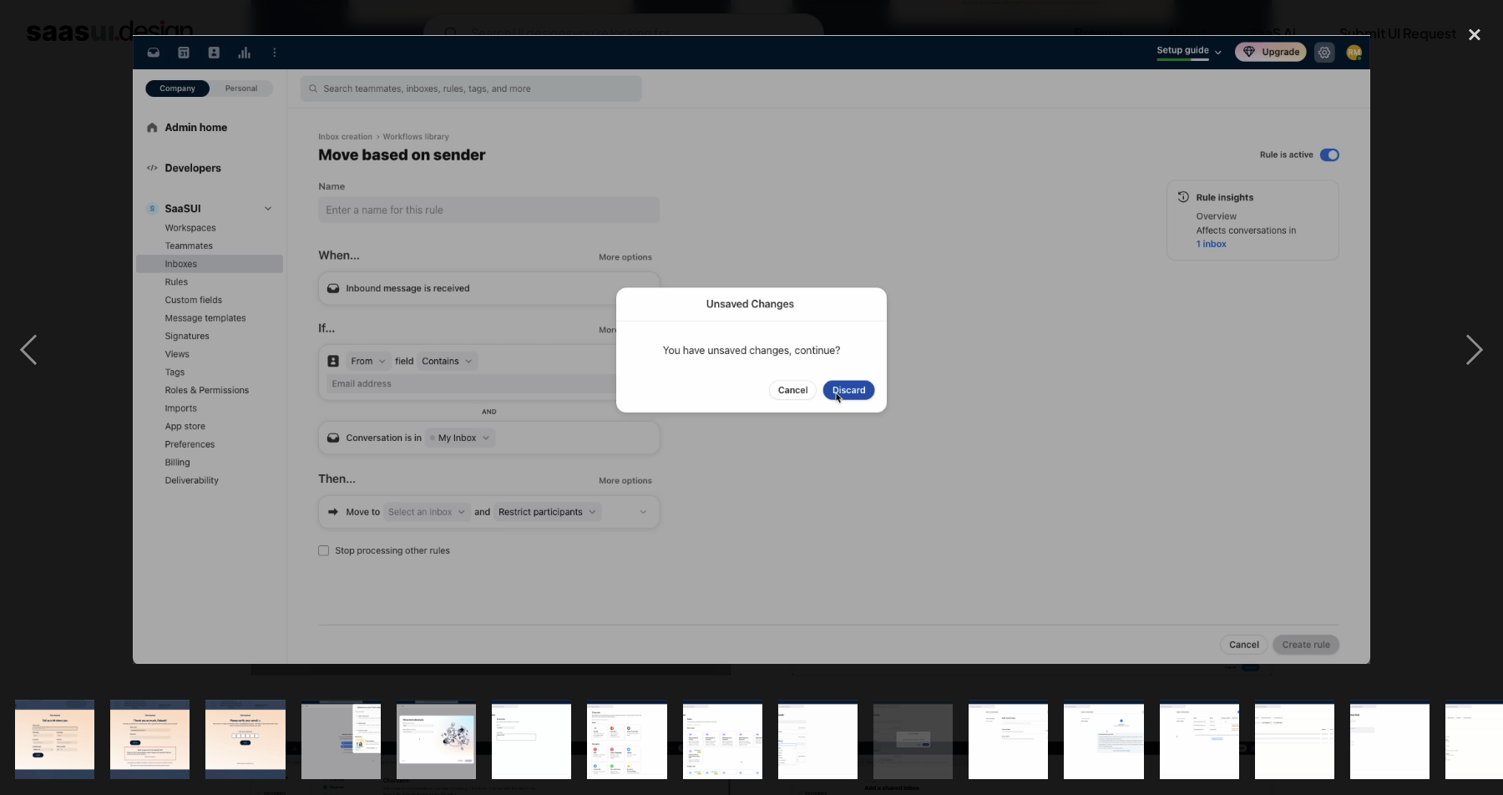
scroll to position [0, 0]
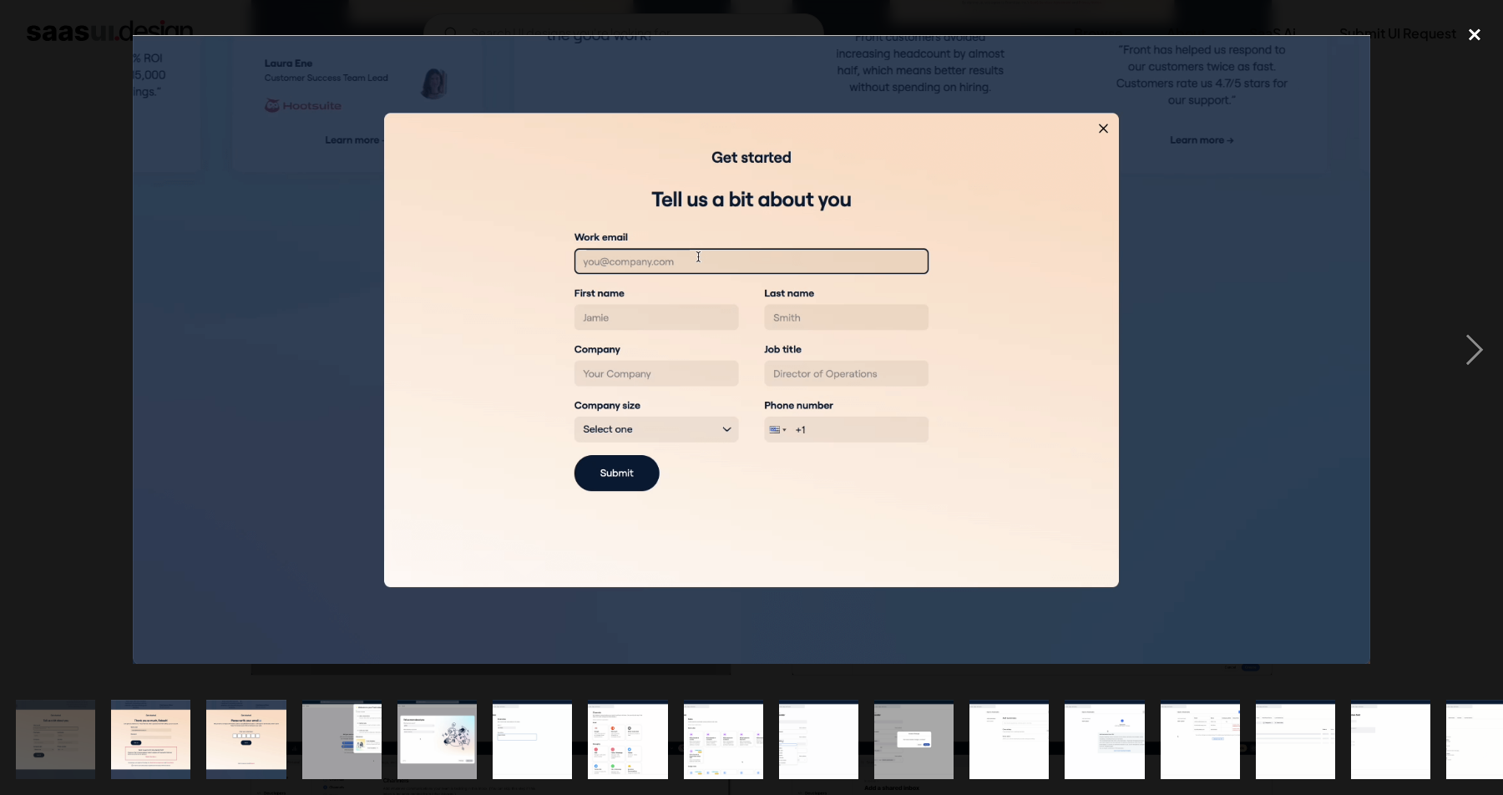
click at [1457, 36] on div "close lightbox" at bounding box center [1474, 34] width 57 height 37
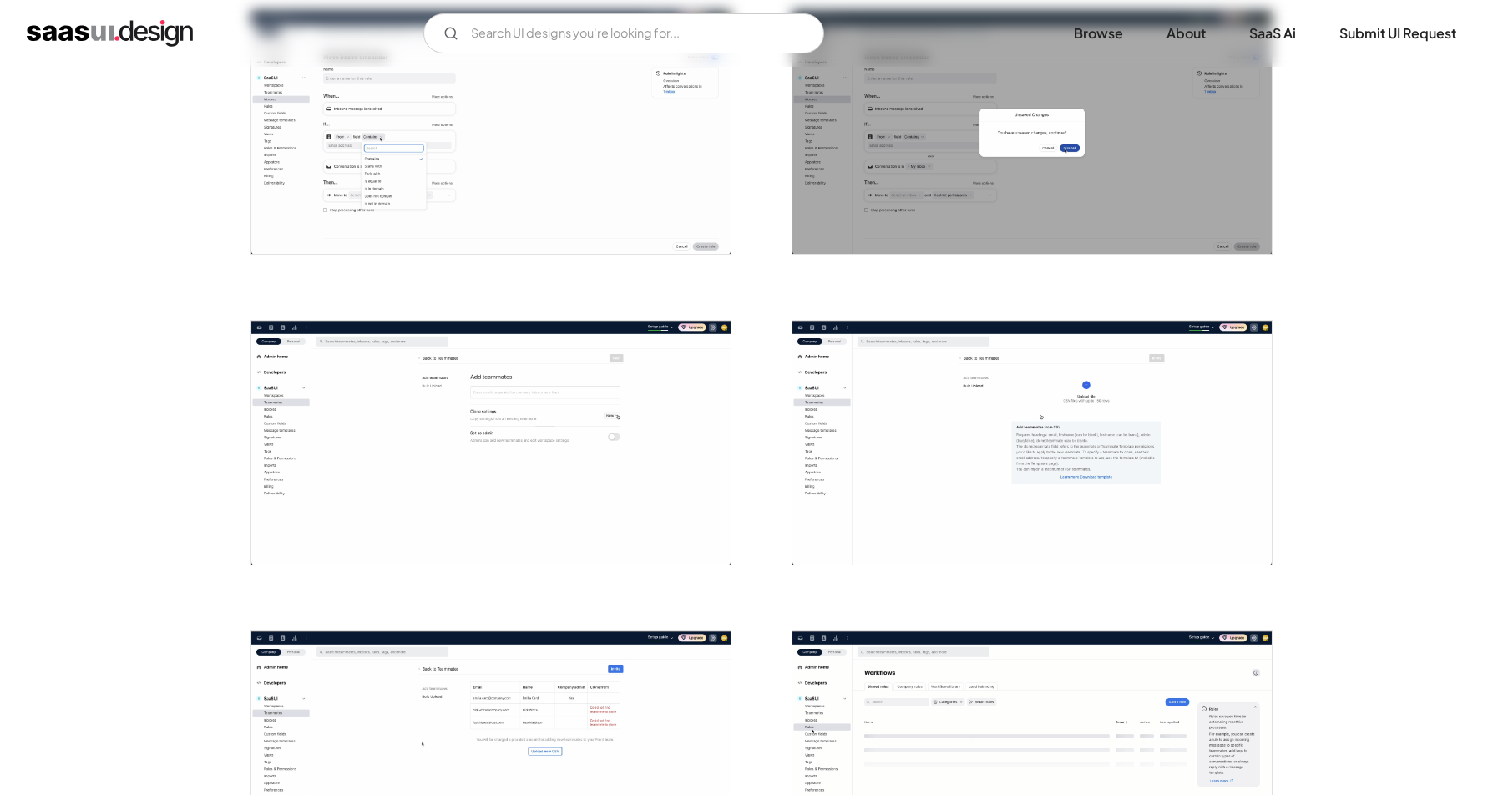
scroll to position [1671, 0]
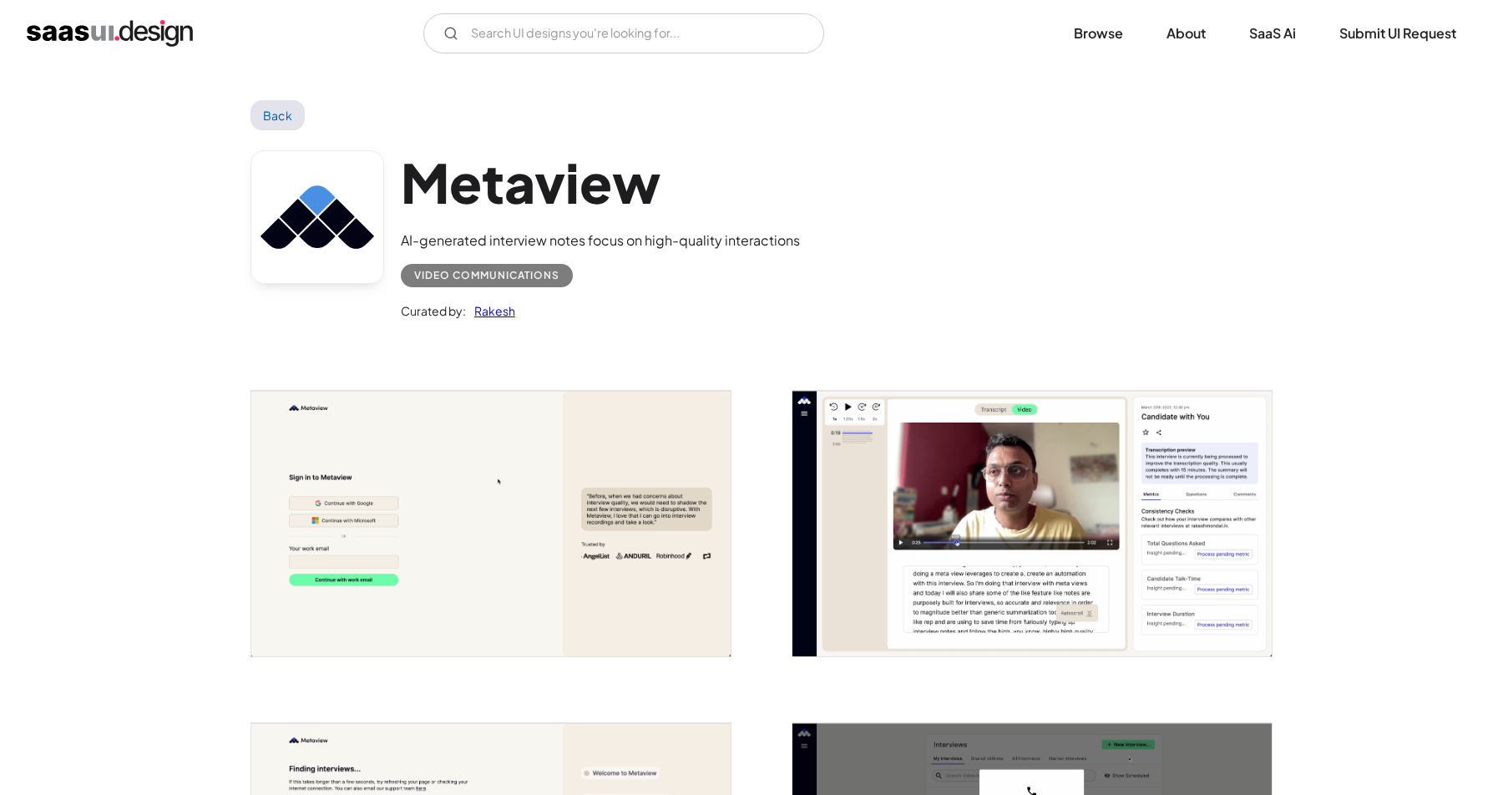
click at [1003, 496] on img "open lightbox" at bounding box center [1031, 524] width 479 height 266
